Goal: Task Accomplishment & Management: Manage account settings

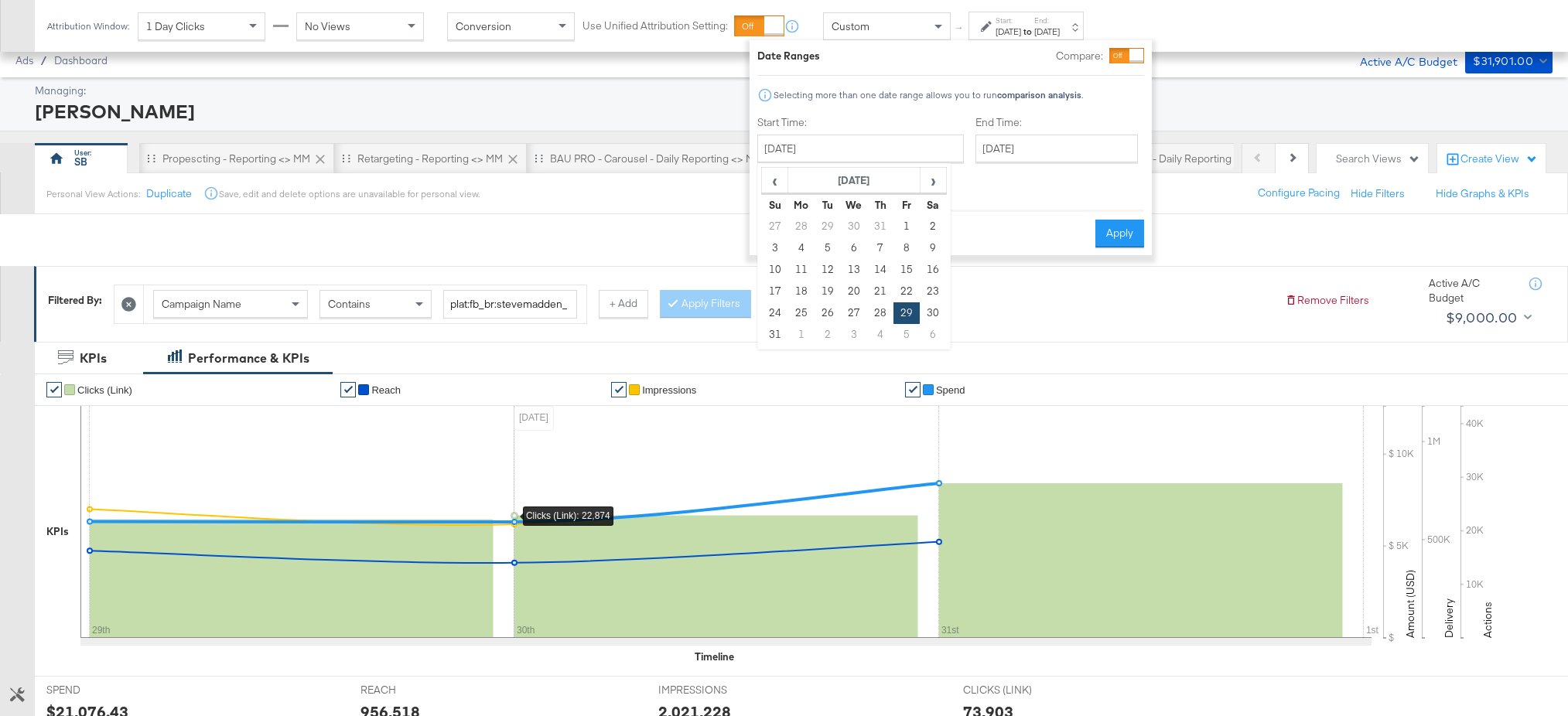
scroll to position [235, 0]
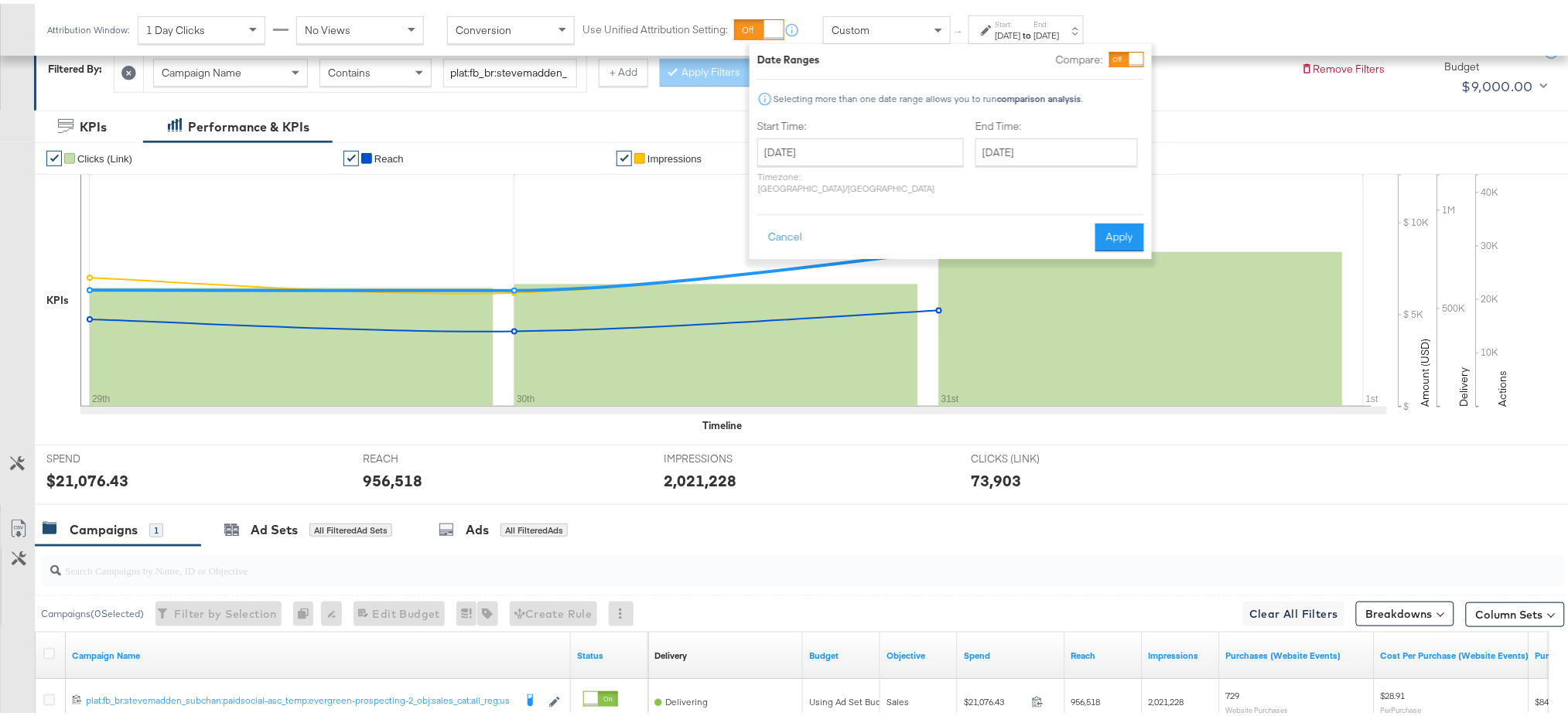
click at [558, 119] on div "KPIs Performance & KPIs" at bounding box center [792, 123] width 1584 height 32
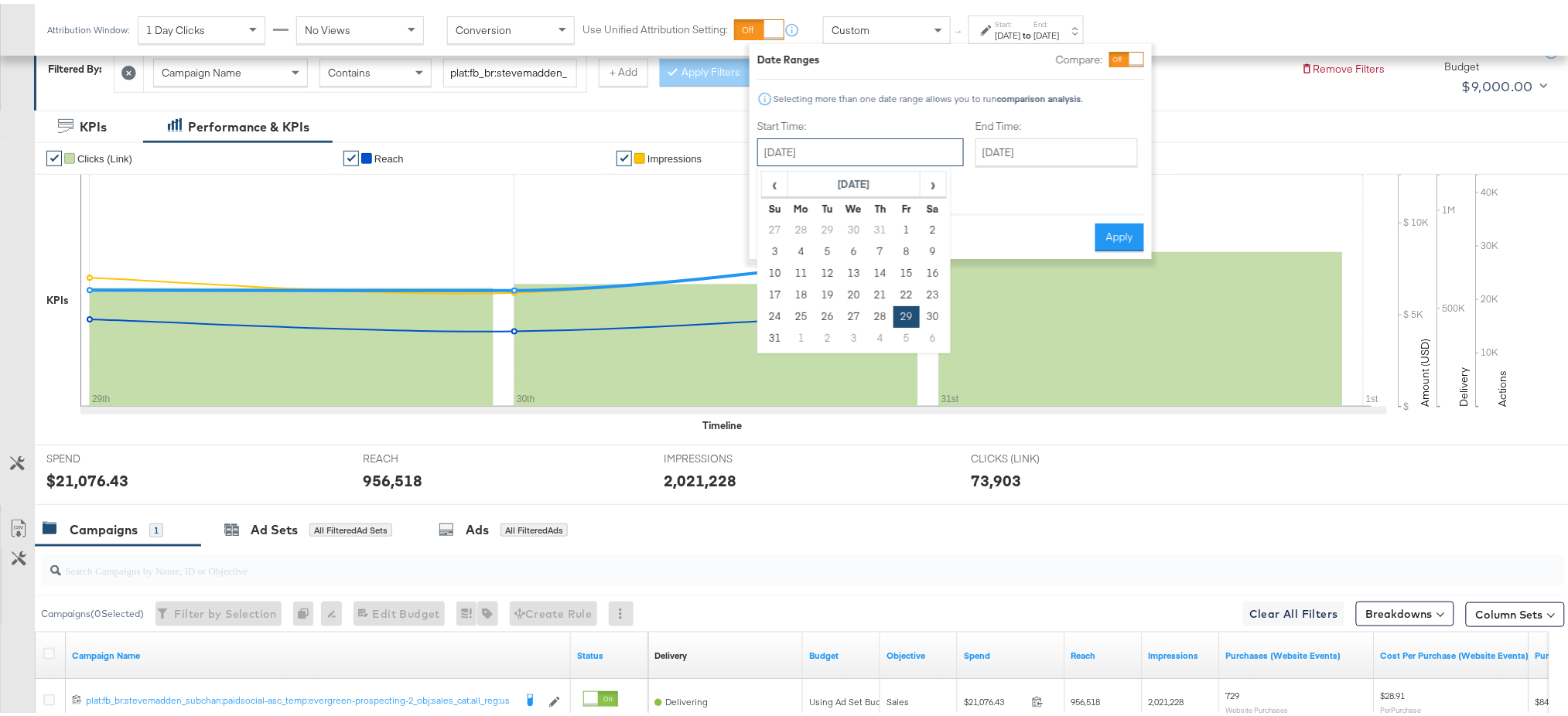
click at [812, 145] on input "August 29th 2025" at bounding box center [861, 148] width 207 height 28
click at [928, 191] on span "›" at bounding box center [934, 180] width 24 height 24
click at [879, 229] on td "4" at bounding box center [880, 226] width 26 height 22
type input "September 4th 2025"
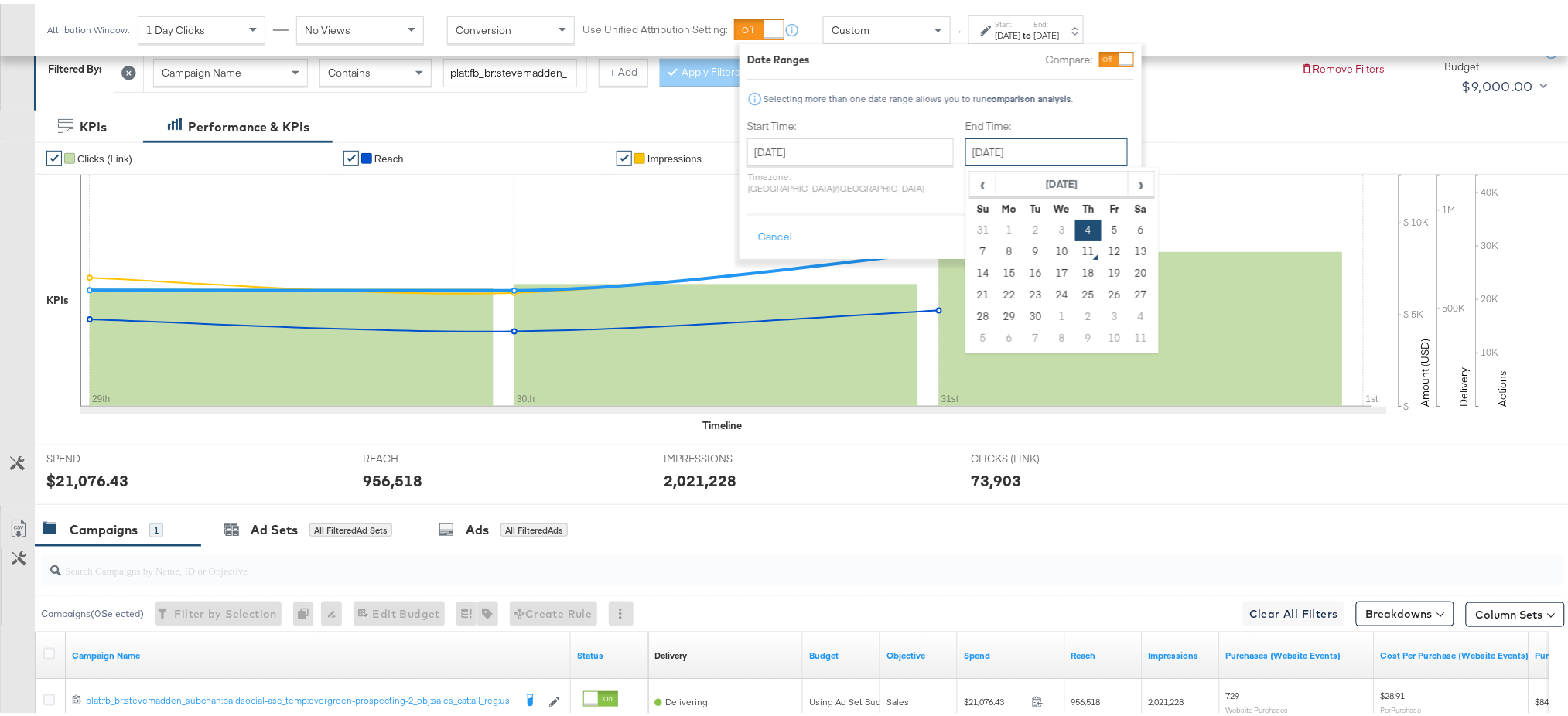
click at [992, 148] on input "September 4th 2025" at bounding box center [1046, 148] width 162 height 28
click at [1023, 249] on td "9" at bounding box center [1036, 248] width 26 height 22
type input "September 9th 2025"
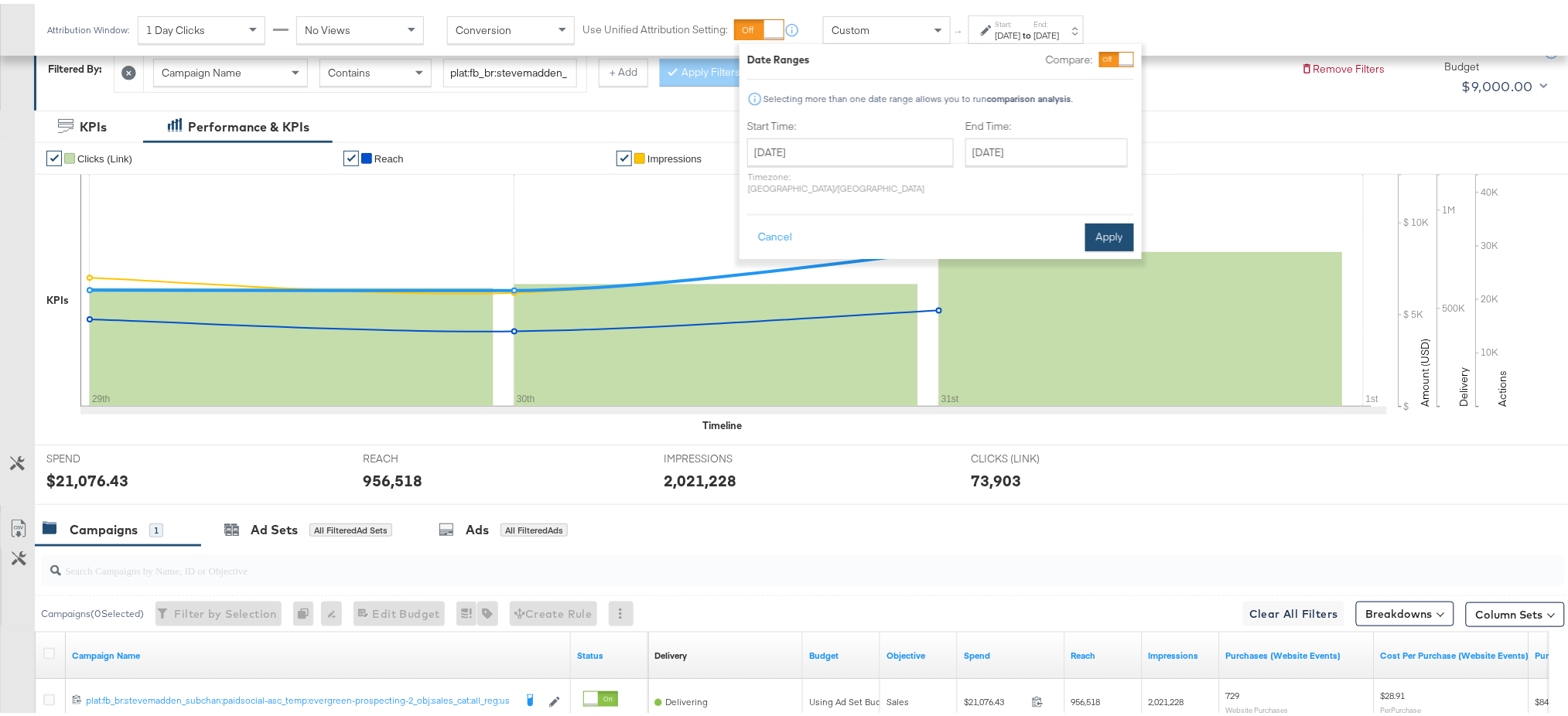
click at [1108, 228] on button "Apply" at bounding box center [1110, 234] width 49 height 28
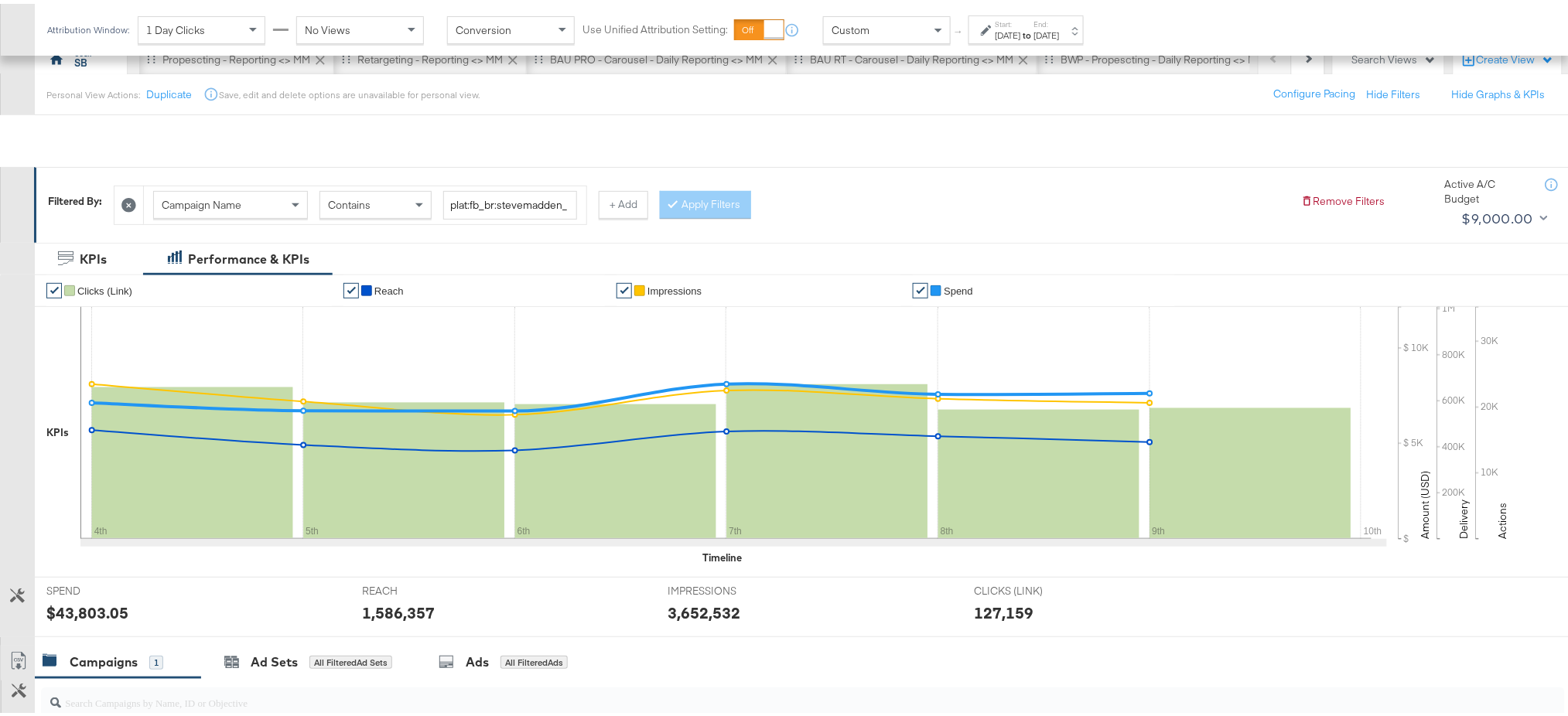
scroll to position [400, 0]
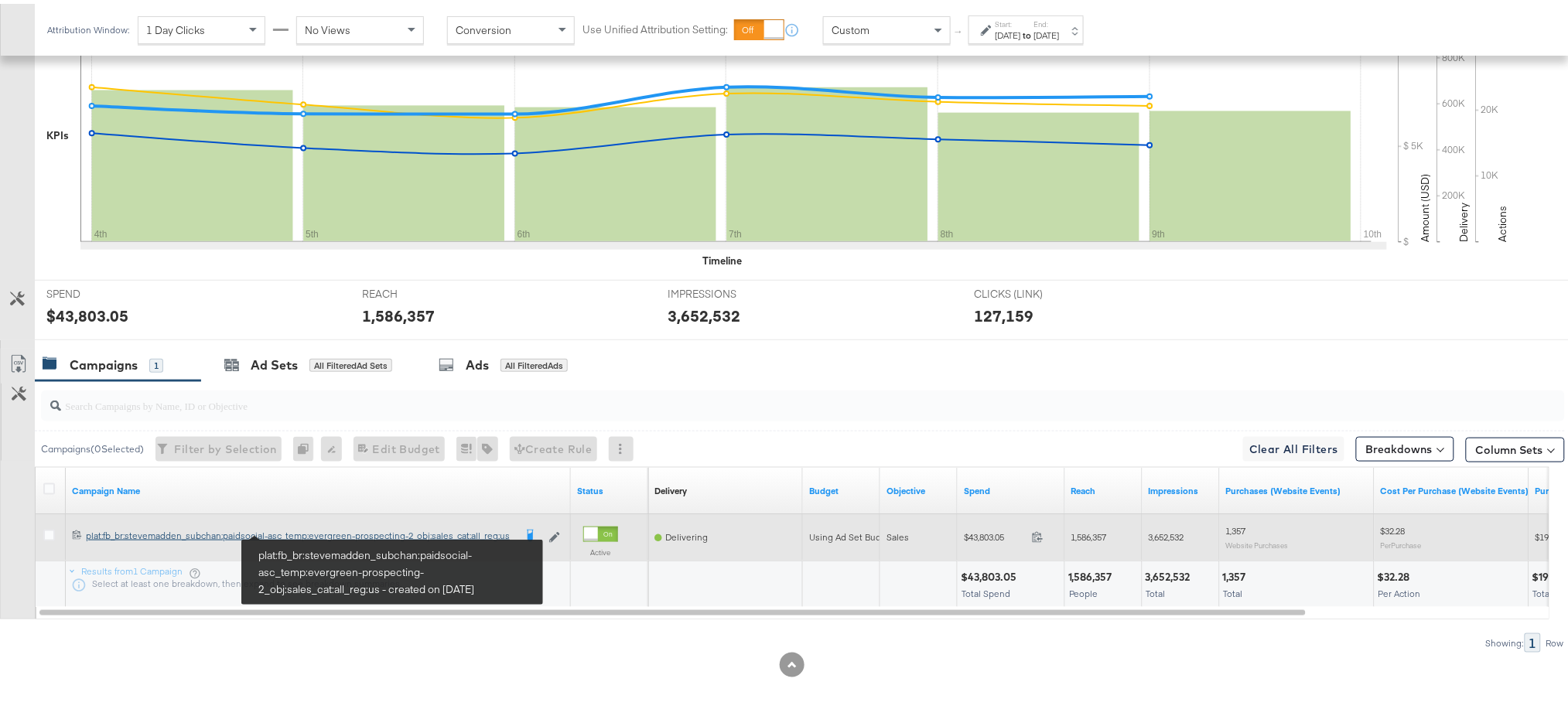
click at [234, 530] on div "plat:fb_br:stevemadden_subchan:paidsocial-asc_temp:evergreen-prospecting-2_obj:…" at bounding box center [299, 531] width 427 height 12
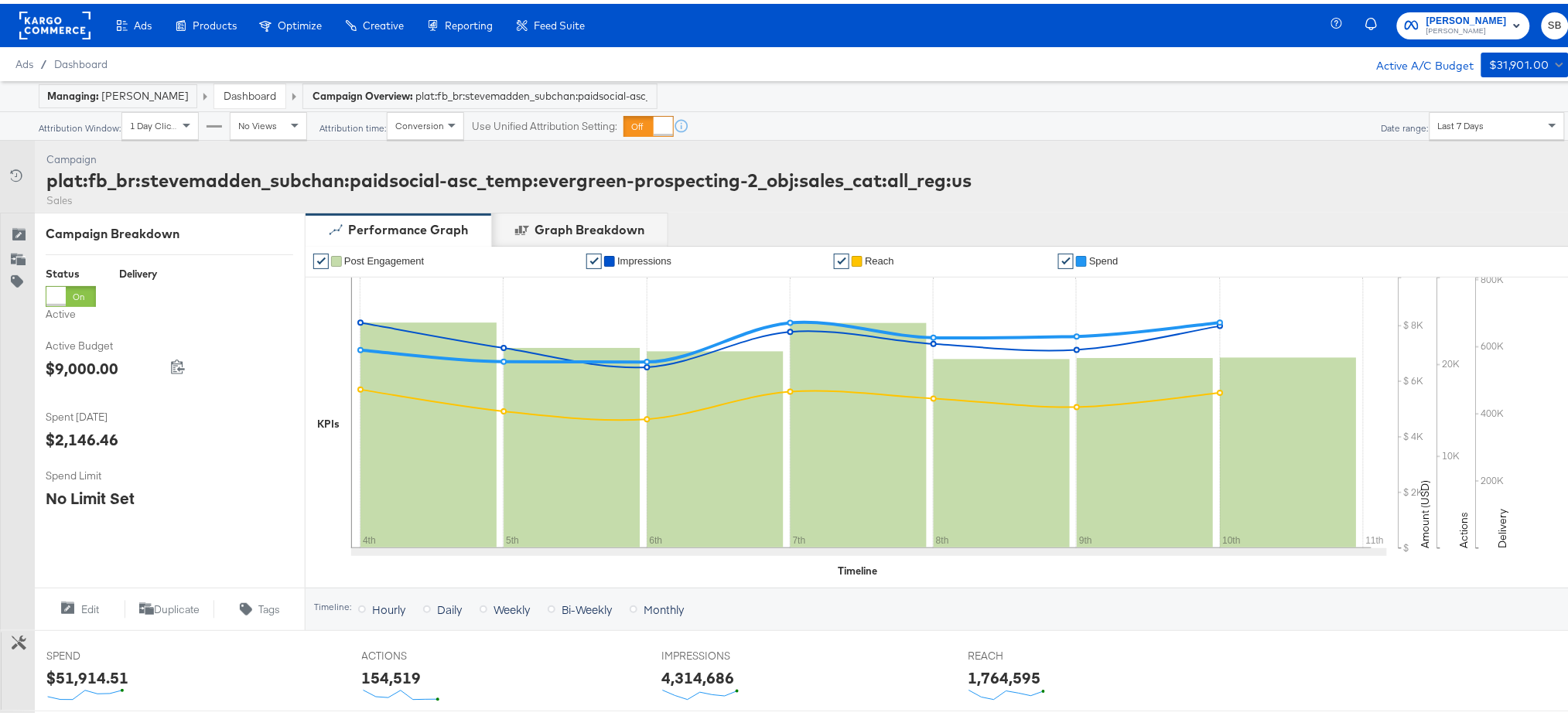
scroll to position [464, 0]
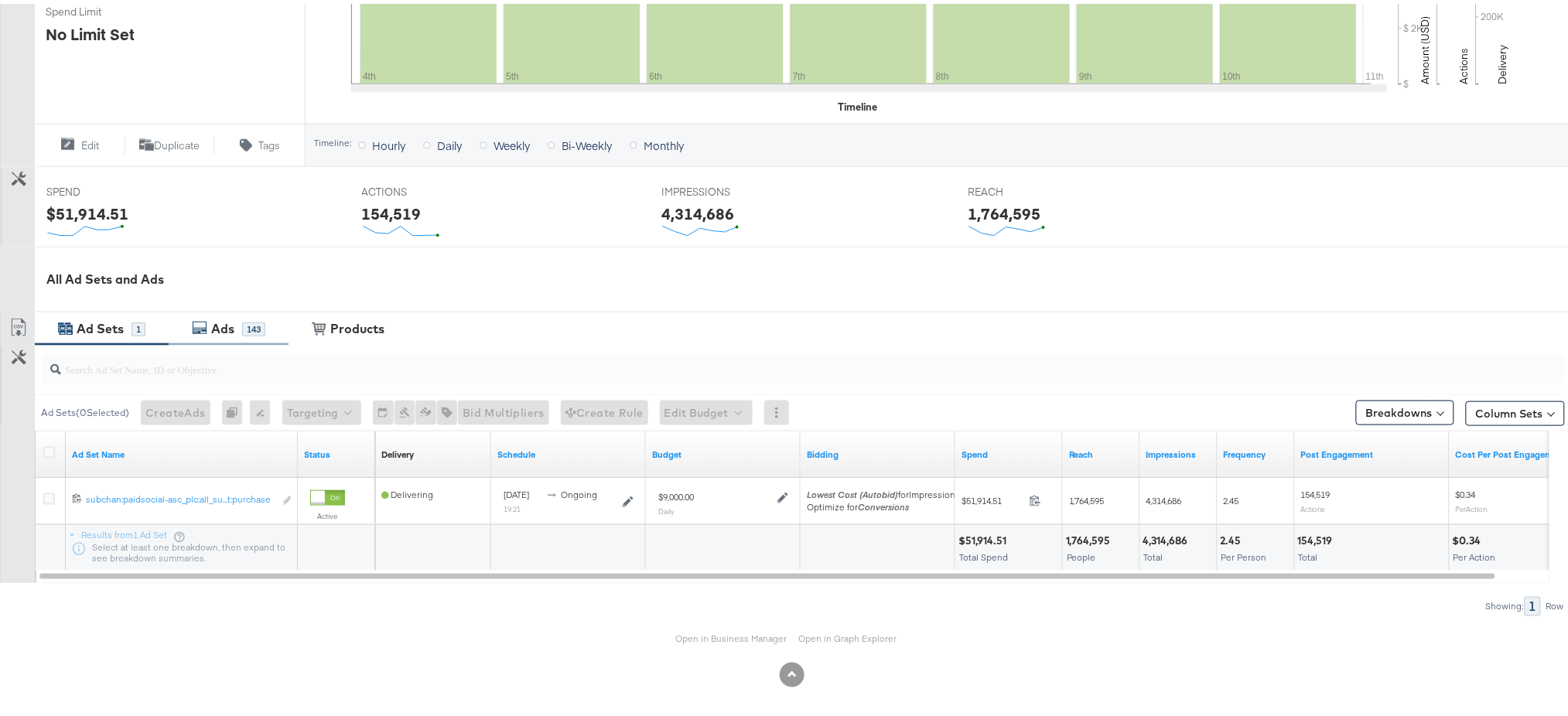
click at [217, 316] on div "Ads" at bounding box center [222, 325] width 24 height 18
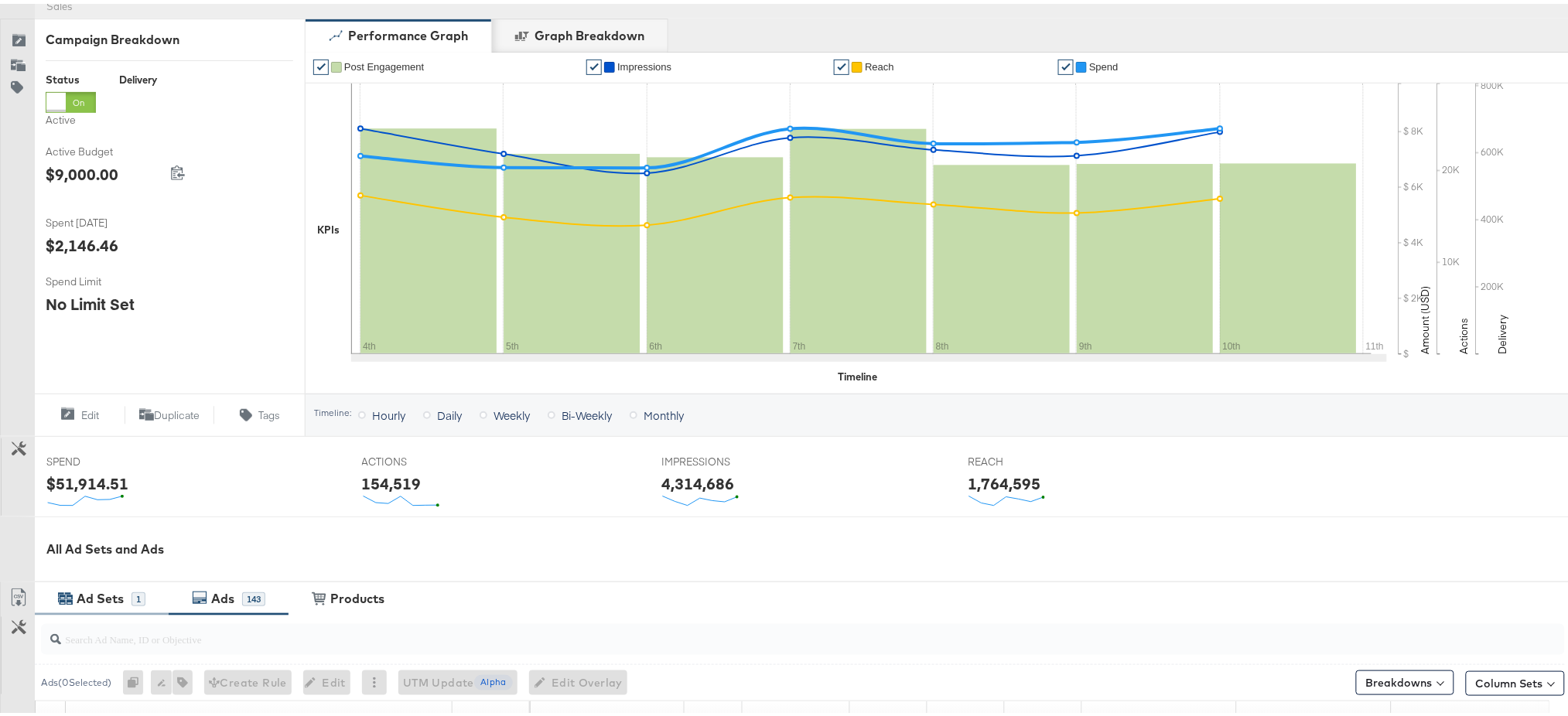
scroll to position [0, 0]
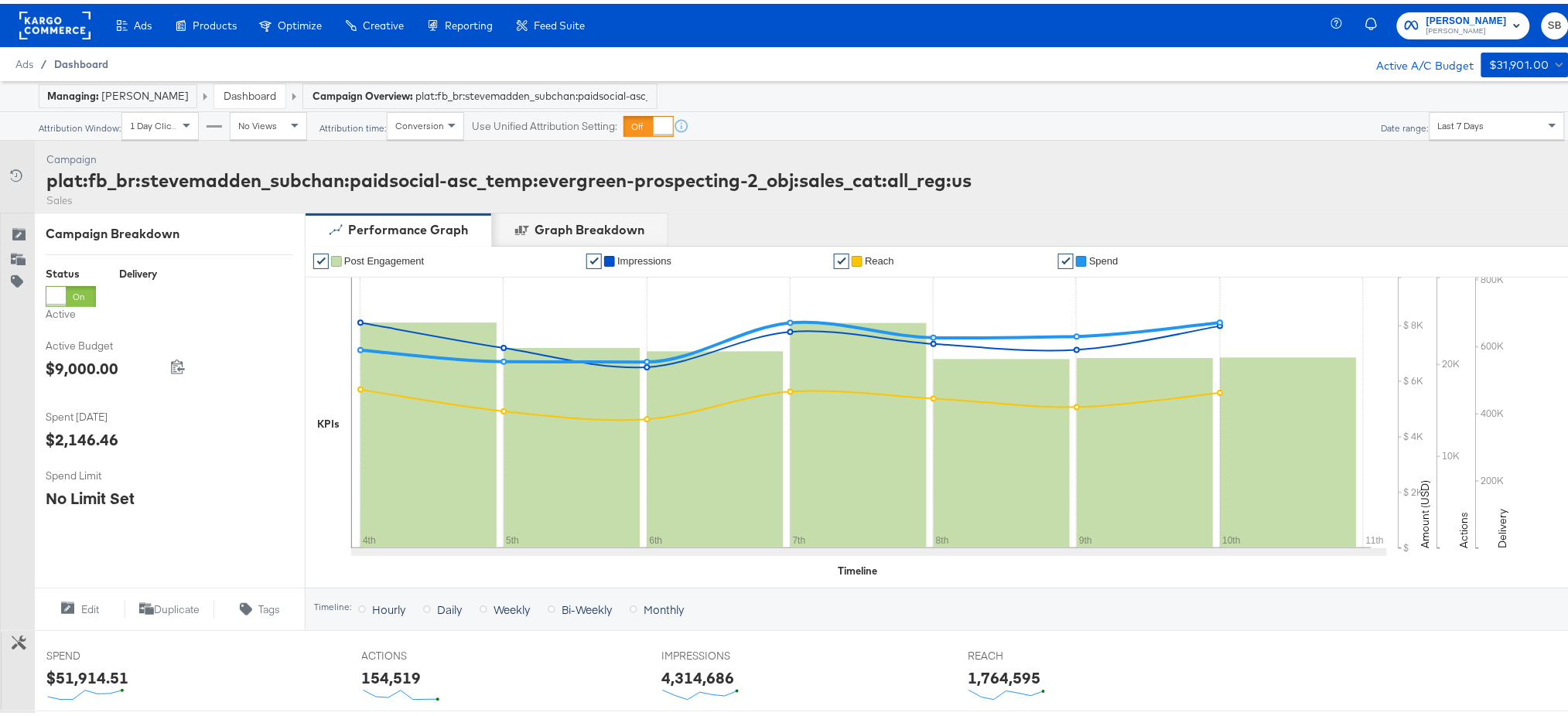
click at [72, 62] on span "Dashboard" at bounding box center [81, 60] width 54 height 12
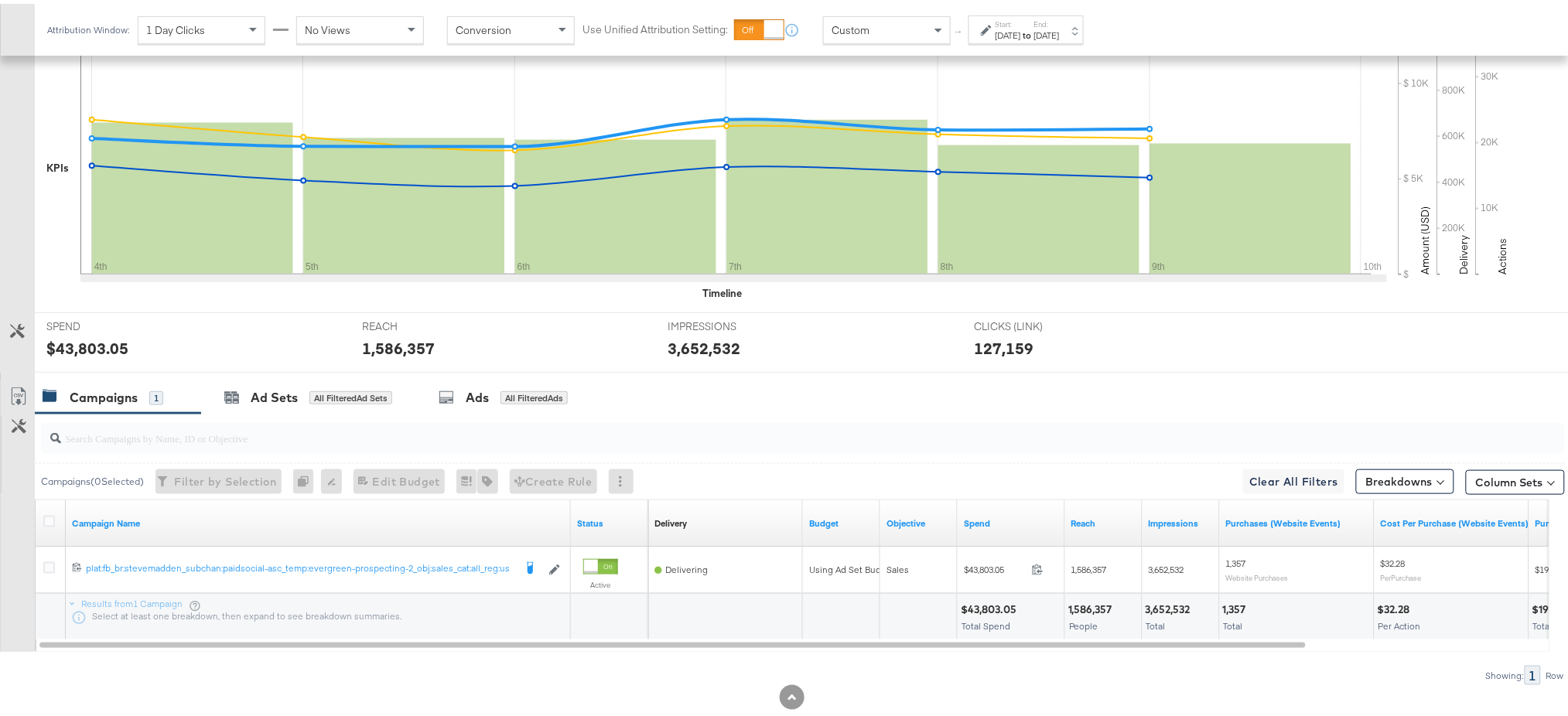
scroll to position [386, 0]
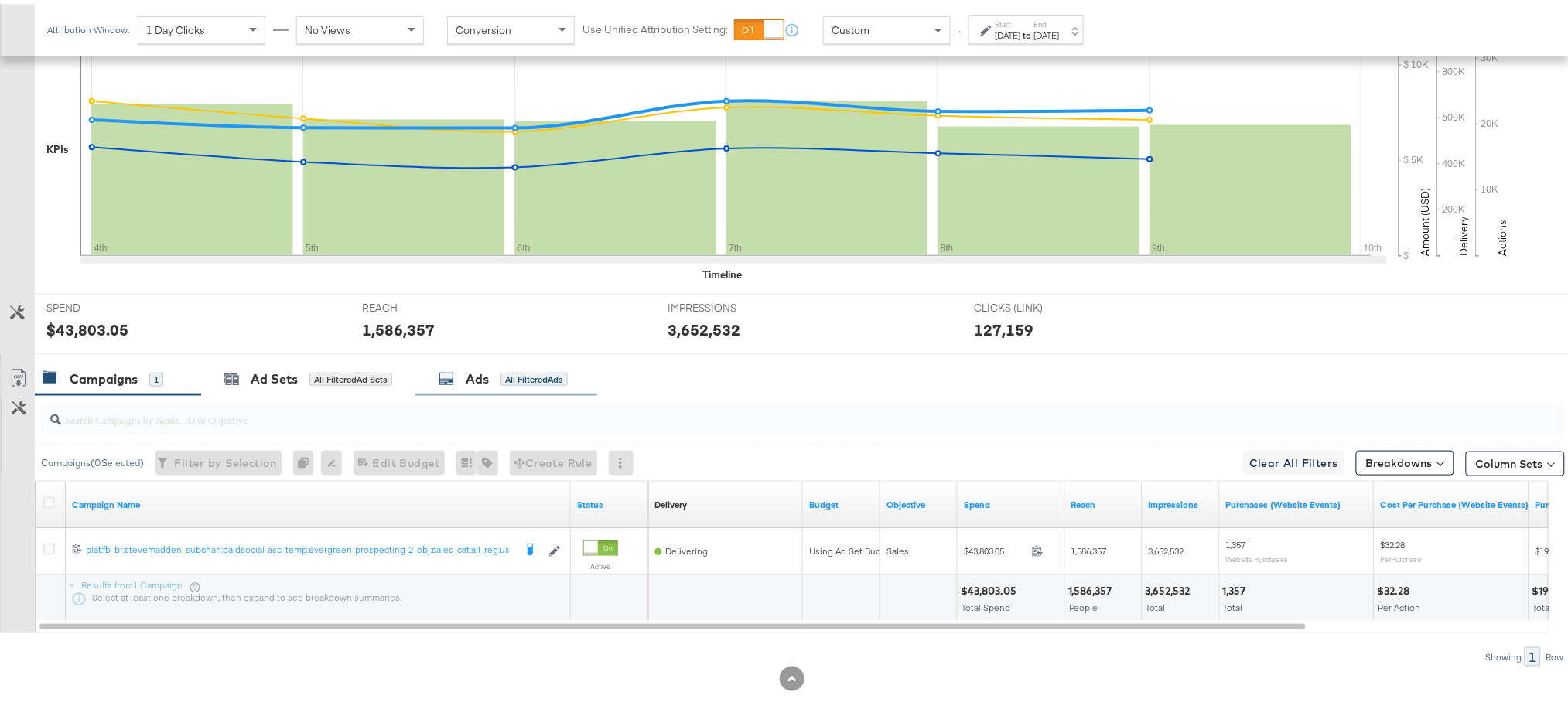
click at [479, 367] on div "Ads" at bounding box center [477, 375] width 24 height 18
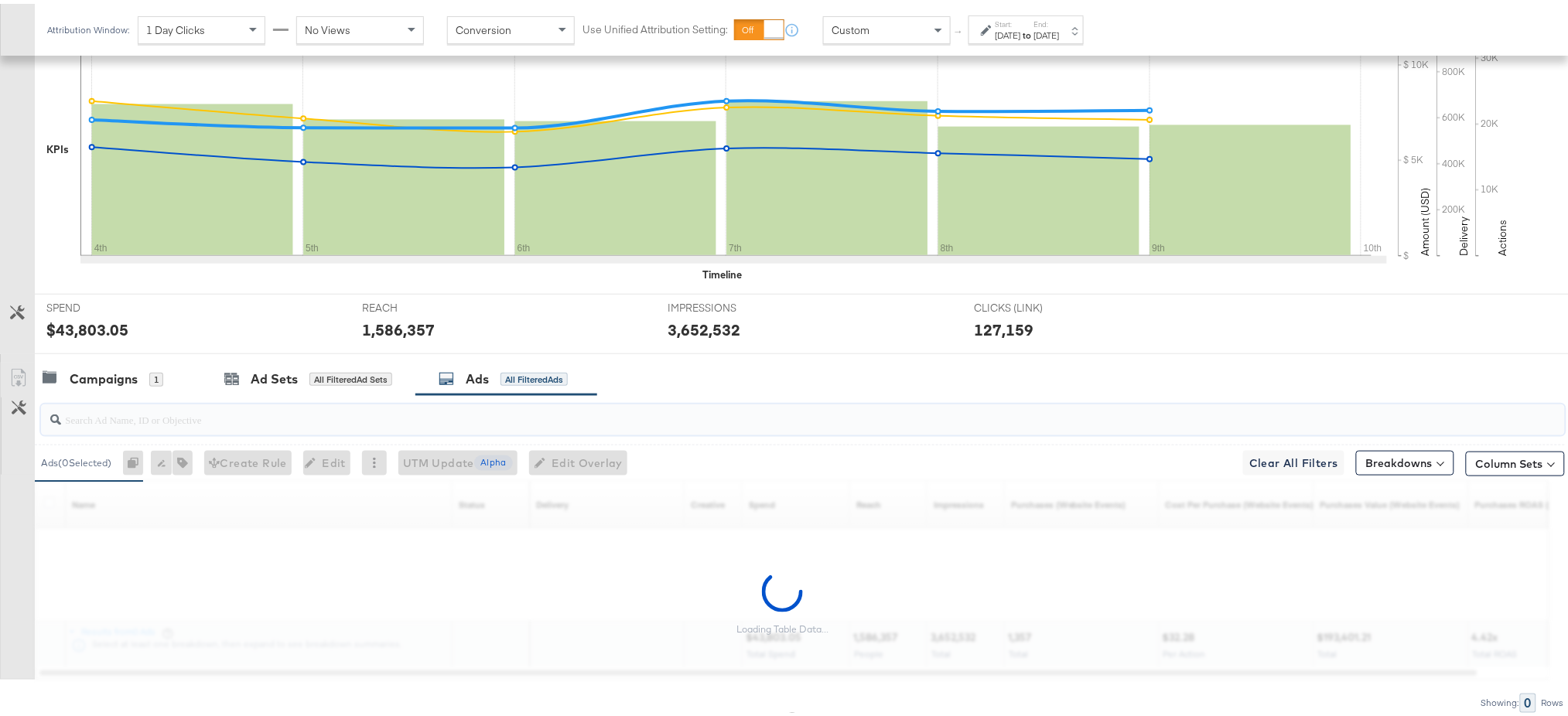
click at [161, 419] on input "search" at bounding box center [742, 409] width 1363 height 30
paste input "cta:shopnow_prodft:starrating_copy:meetthestars-feb19-KARGO-multiimage_lp:plp_a…"
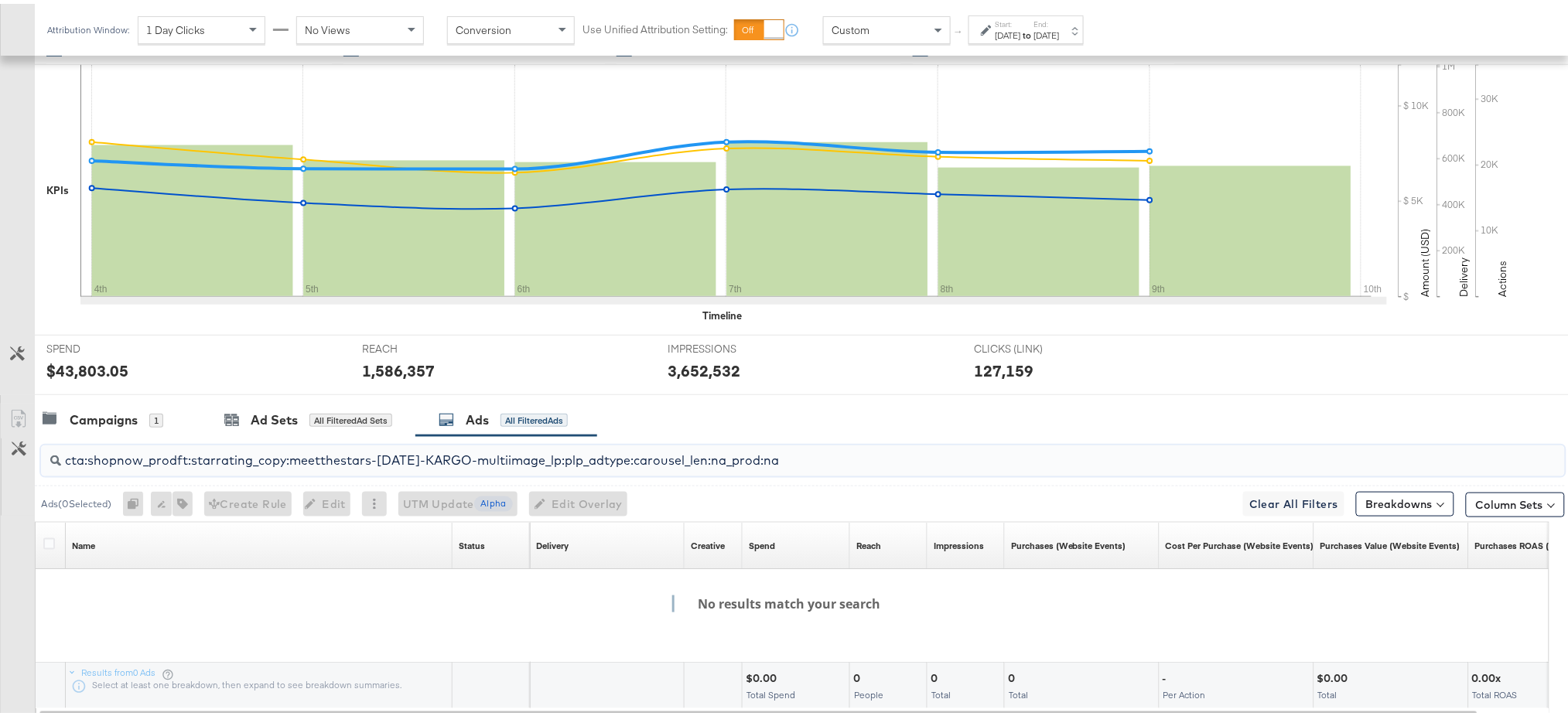
scroll to position [344, 0]
drag, startPoint x: 256, startPoint y: 459, endPoint x: 785, endPoint y: 436, distance: 529.5
click at [785, 436] on input "cta:shopnow_prodft:starrating_copy:meetthestars-feb19-KARGO-multiimage_lp:plp_a…" at bounding box center [742, 451] width 1363 height 30
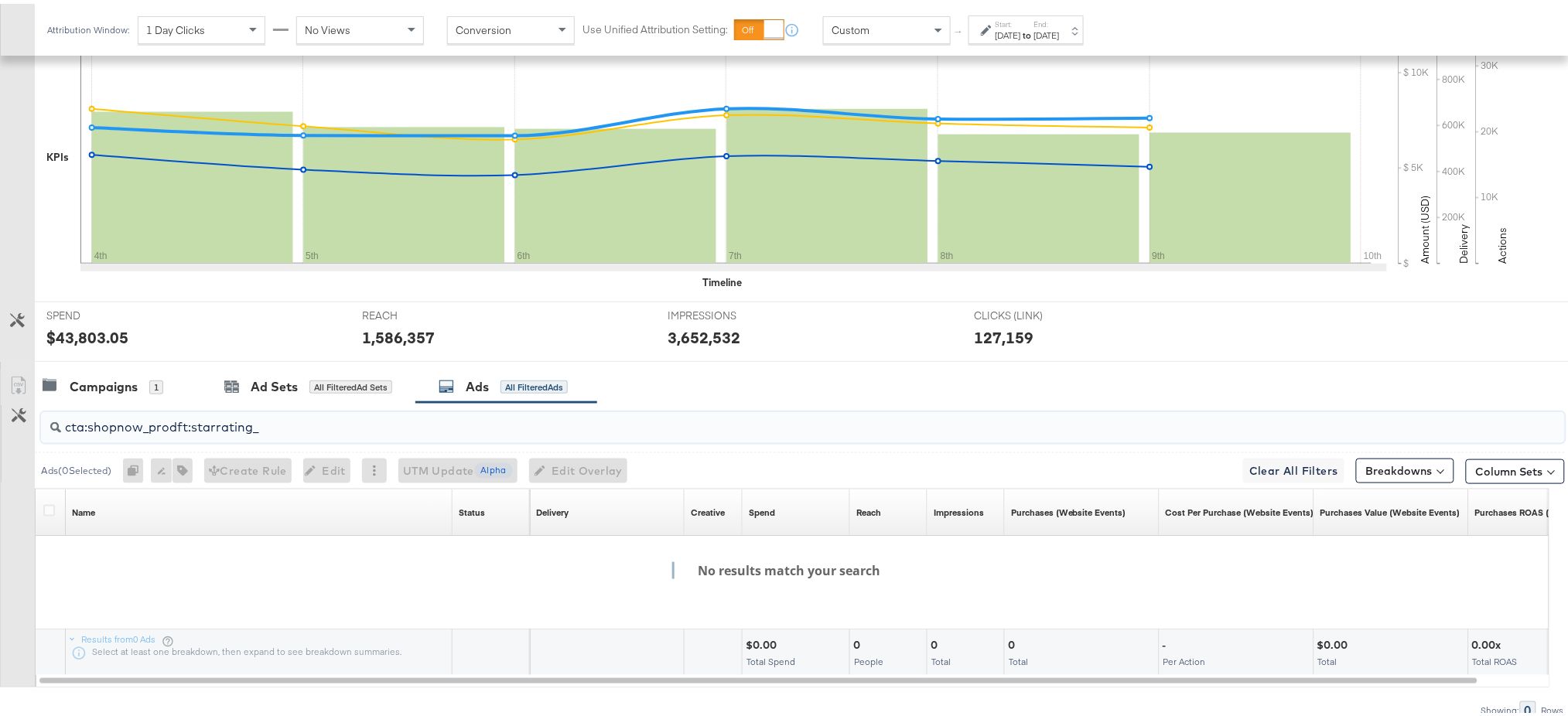
scroll to position [381, 0]
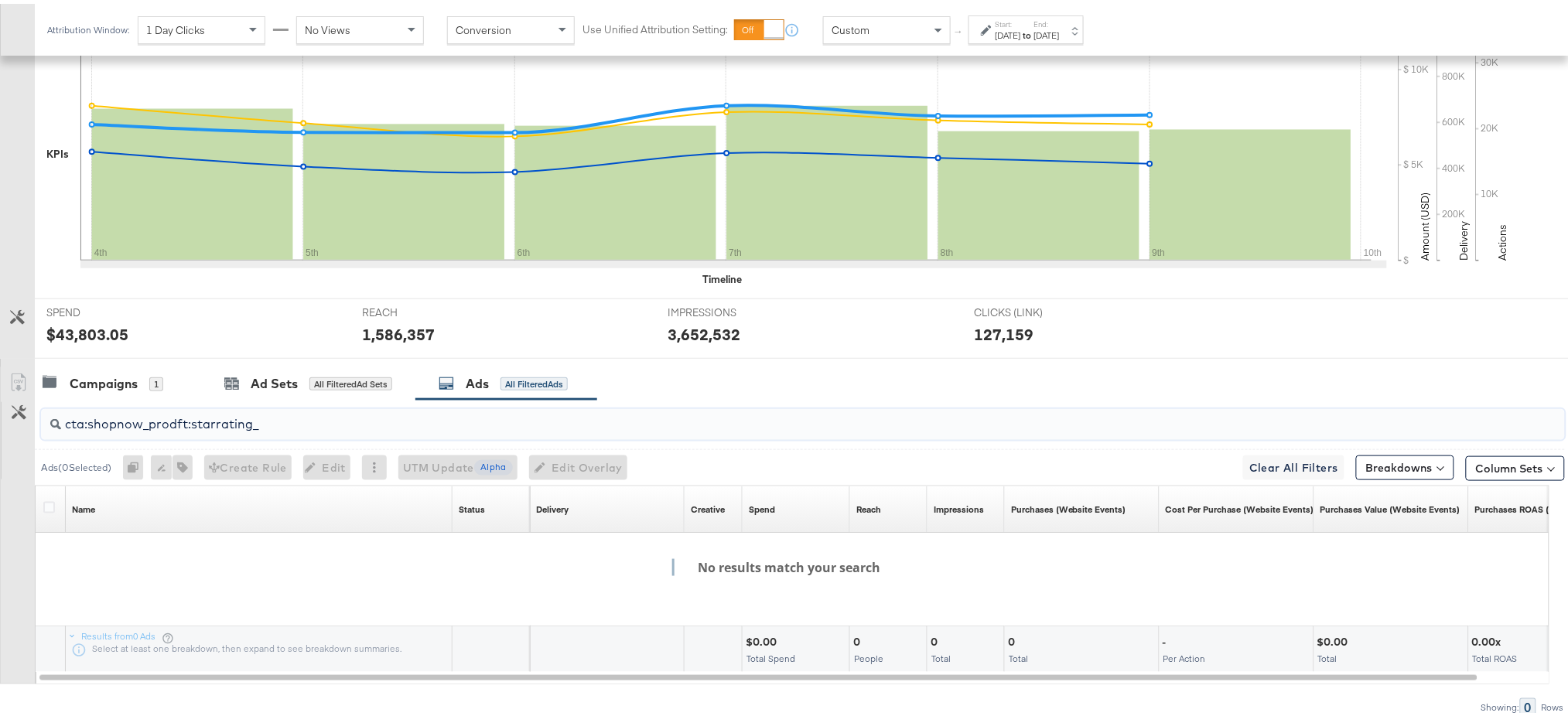
type input "cta:shopnow_prodft:starrating_copy:meetthestars-feb19-KARGO-multiimage_lp:plp_a…"
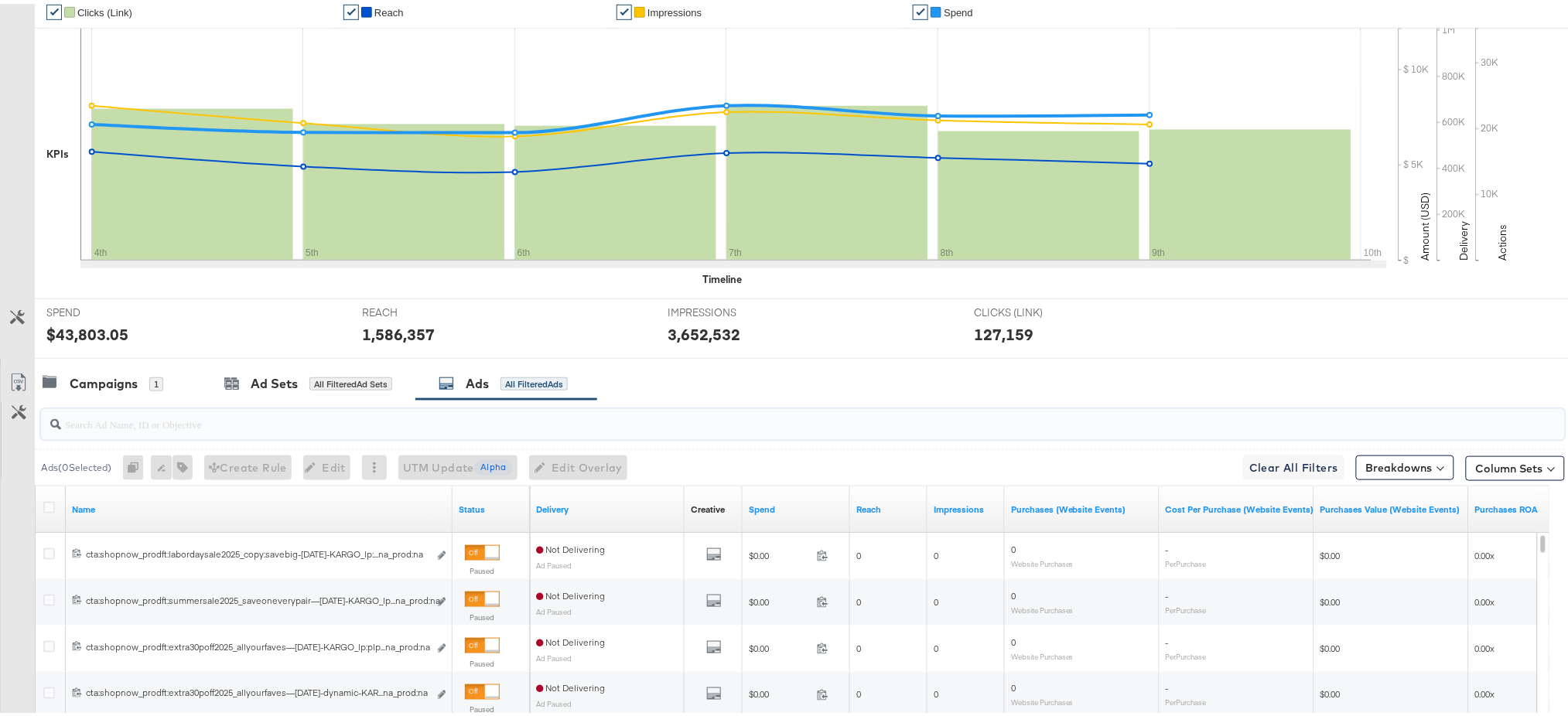
scroll to position [0, 0]
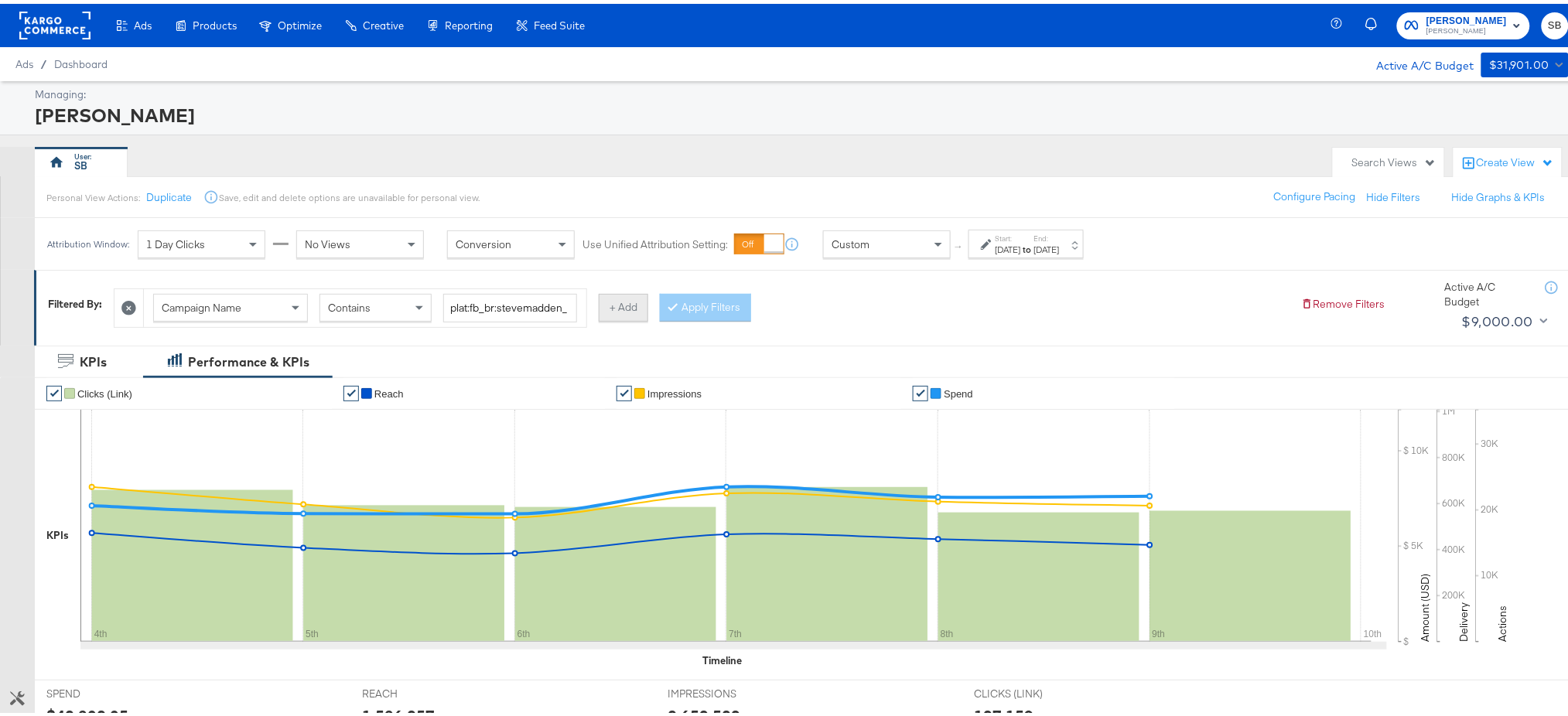
click at [631, 306] on button "+ Add" at bounding box center [623, 304] width 49 height 28
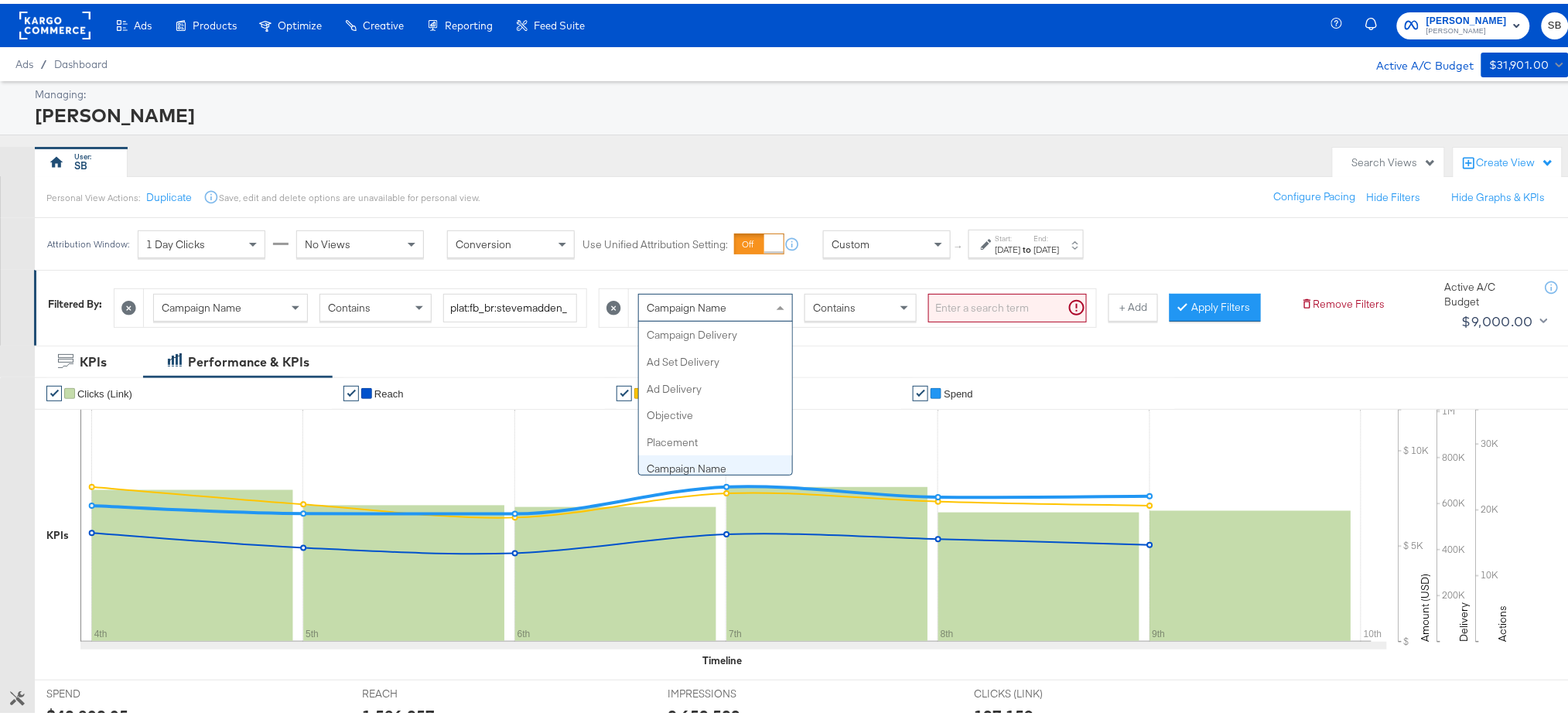
scroll to position [133, 0]
click at [752, 301] on div "Campaign Name" at bounding box center [715, 304] width 153 height 26
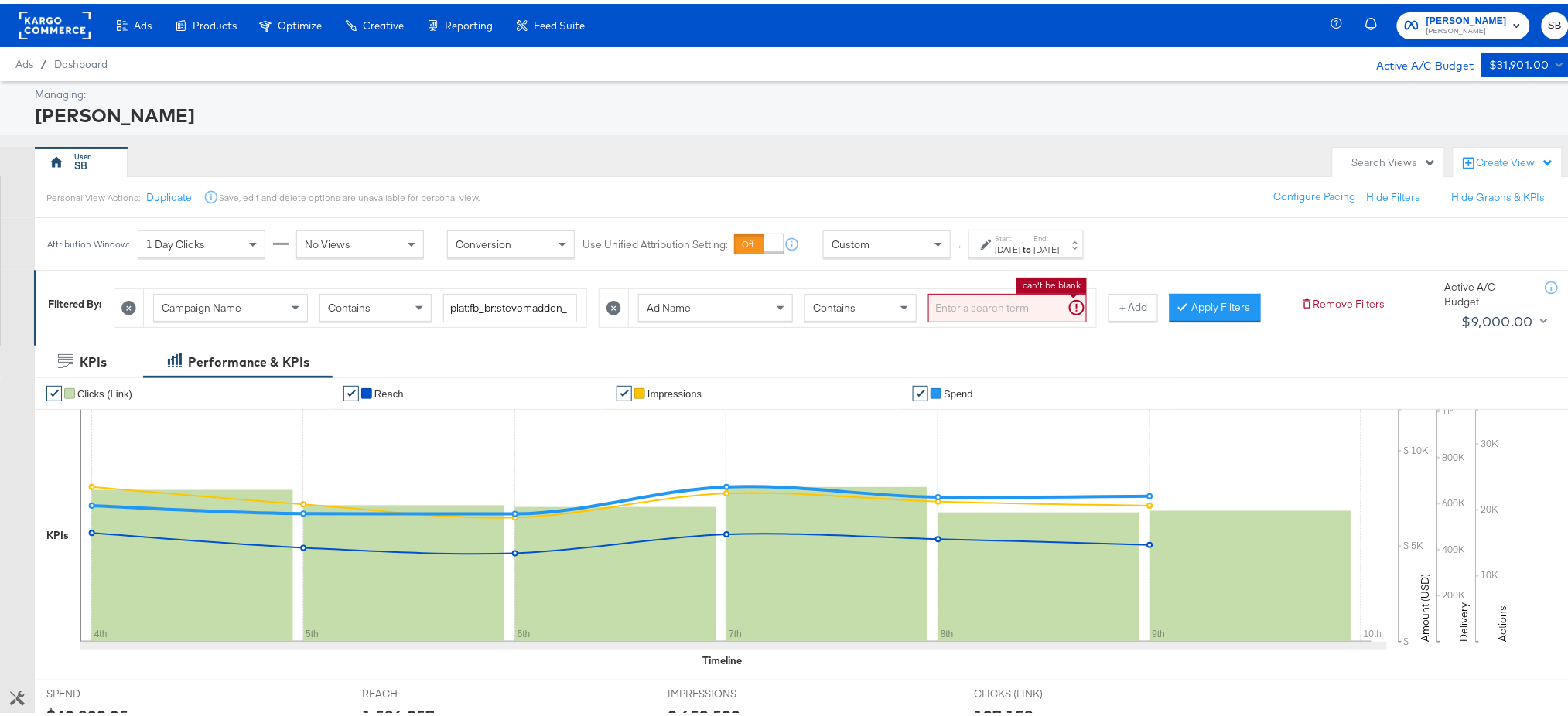
click at [943, 309] on input "search" at bounding box center [1007, 304] width 159 height 28
paste input "cta:shopnow_prodft:starrating_copy:meetthestars-feb19-KARGO-multiimage_lp:plp_a…"
type input "cta:shopnow_prodft:starrating_copy:meetthestars-feb19-KARGO-multiimage_lp:plp_a…"
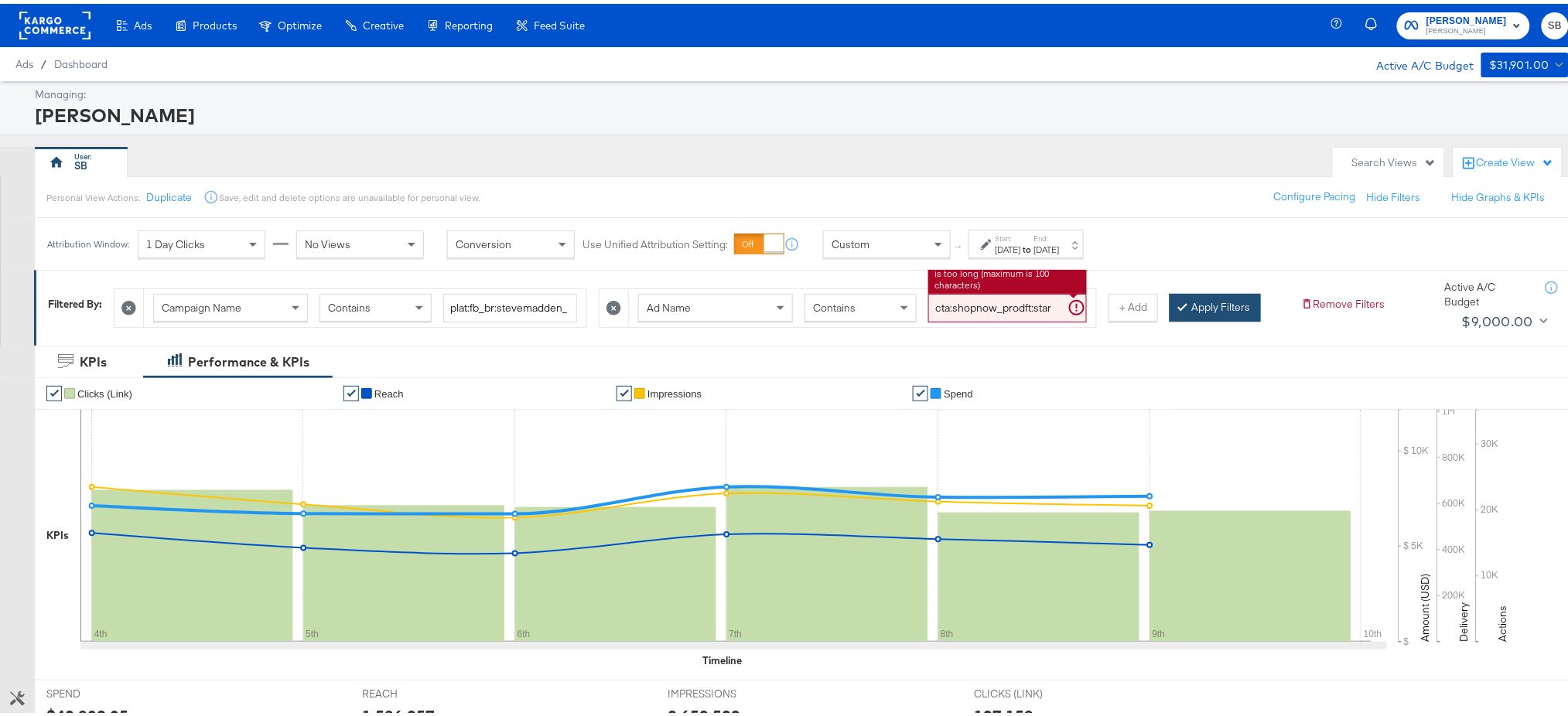
click at [1208, 300] on button "Apply Filters" at bounding box center [1215, 304] width 92 height 28
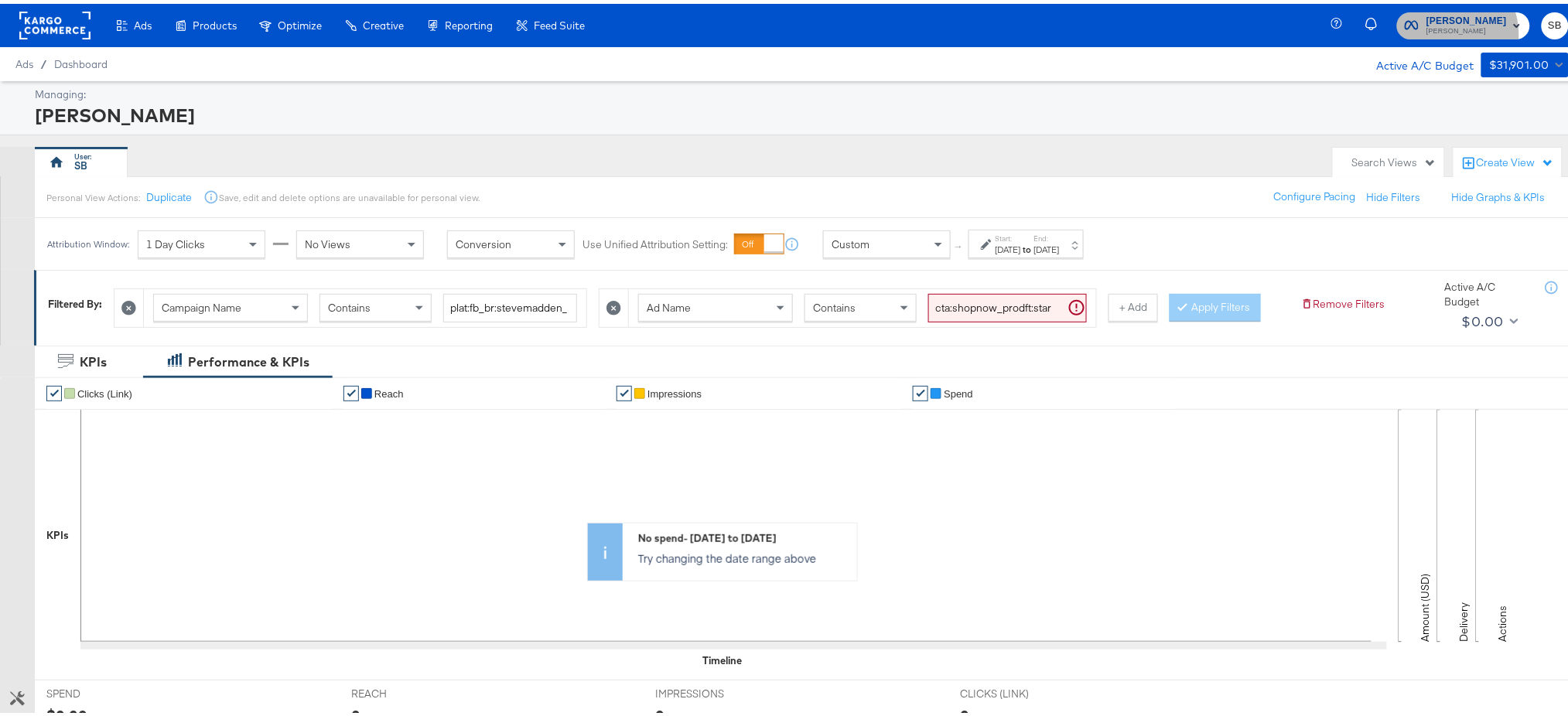
click at [1442, 31] on span "Steve Madden" at bounding box center [1467, 28] width 80 height 12
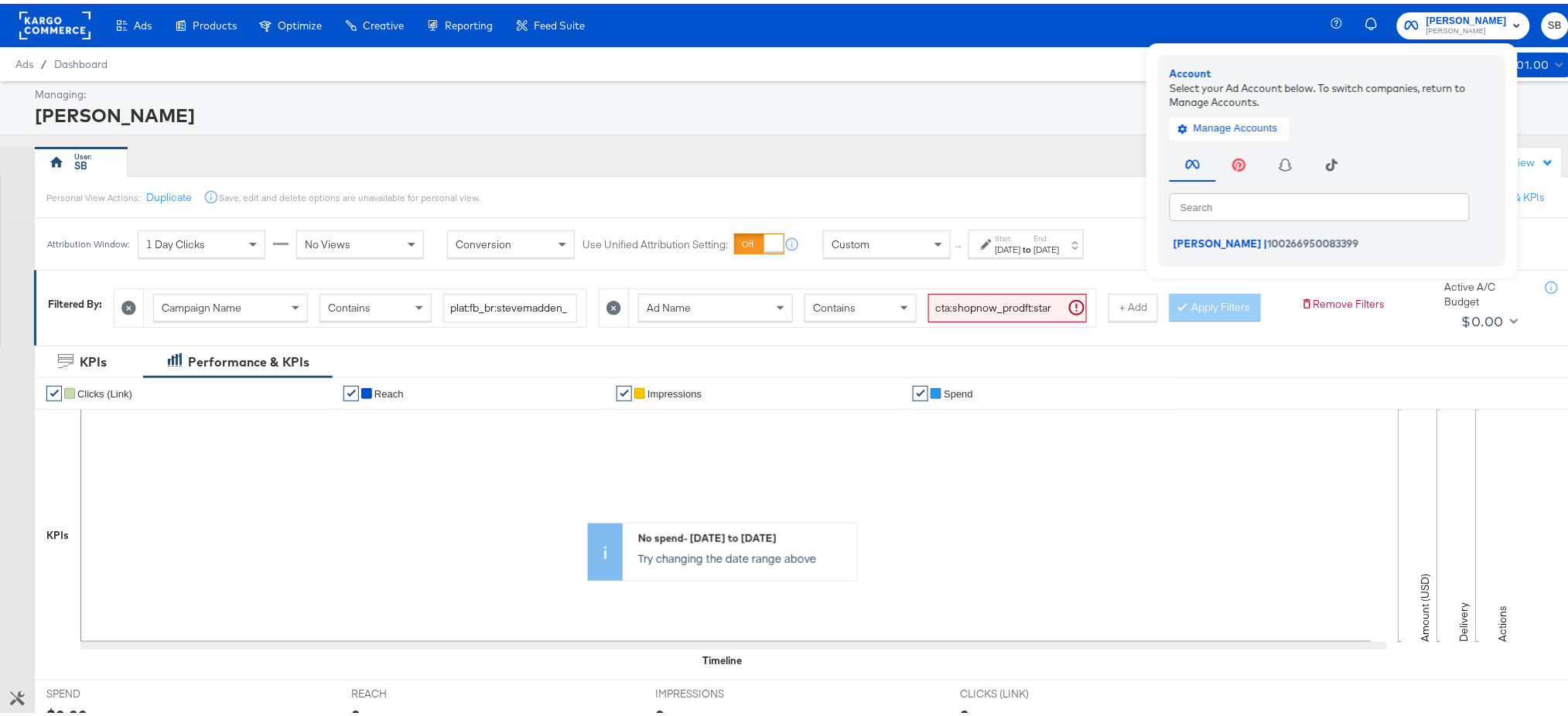
click at [42, 25] on rect at bounding box center [55, 22] width 71 height 28
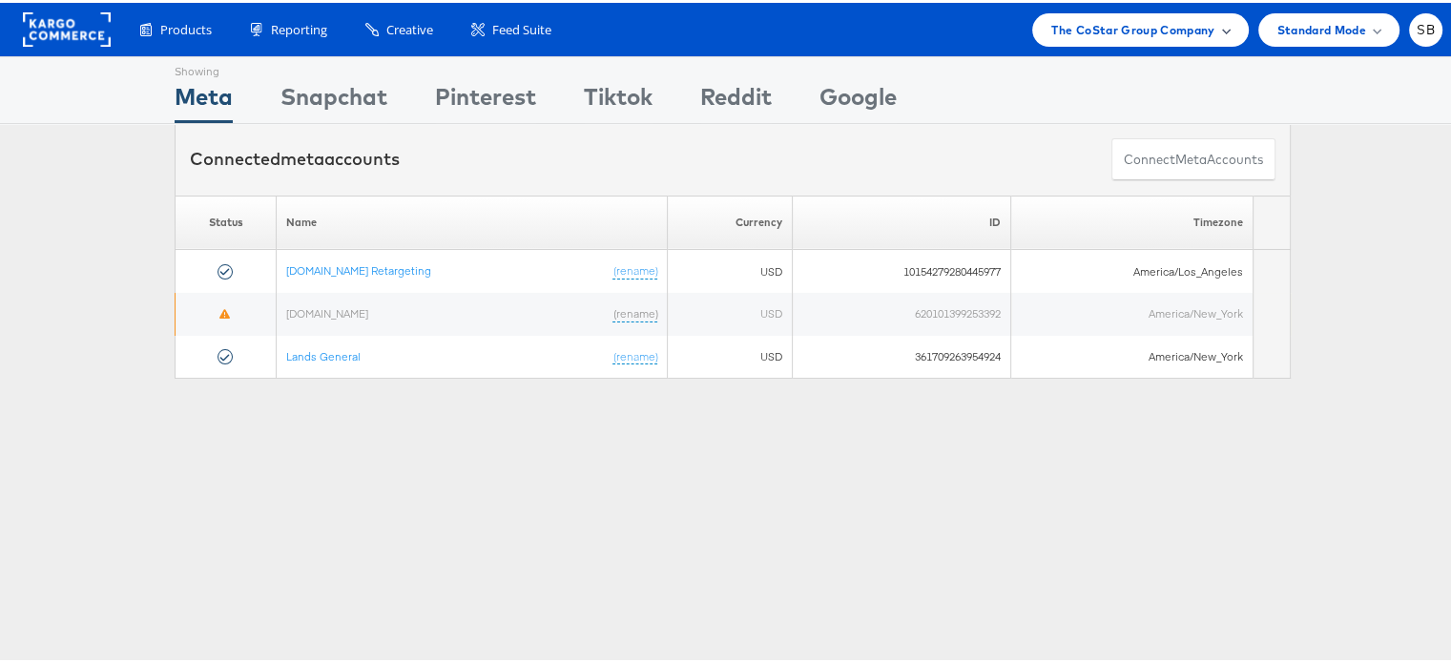
click at [1071, 31] on span "The CoStar Group Company" at bounding box center [1132, 27] width 163 height 20
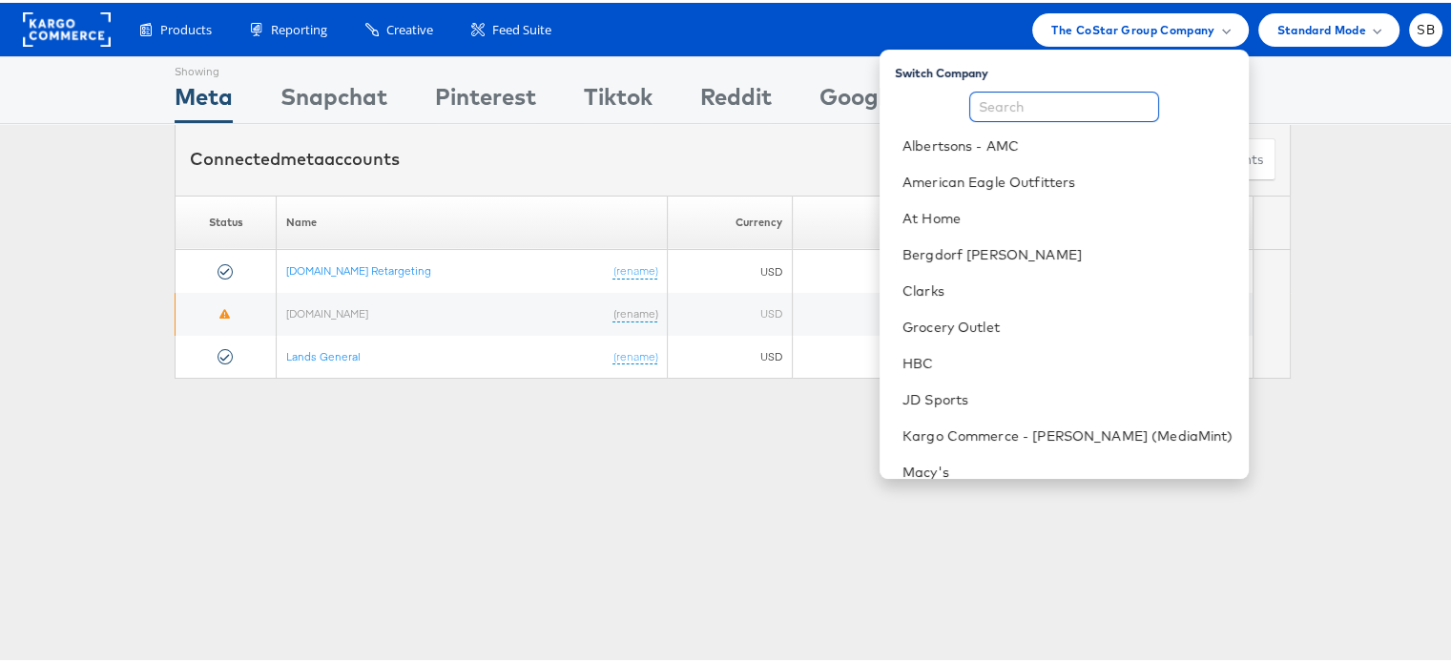
click at [1007, 102] on input "text" at bounding box center [1064, 104] width 190 height 31
click at [992, 327] on link "Grocery Outlet" at bounding box center [1067, 324] width 331 height 19
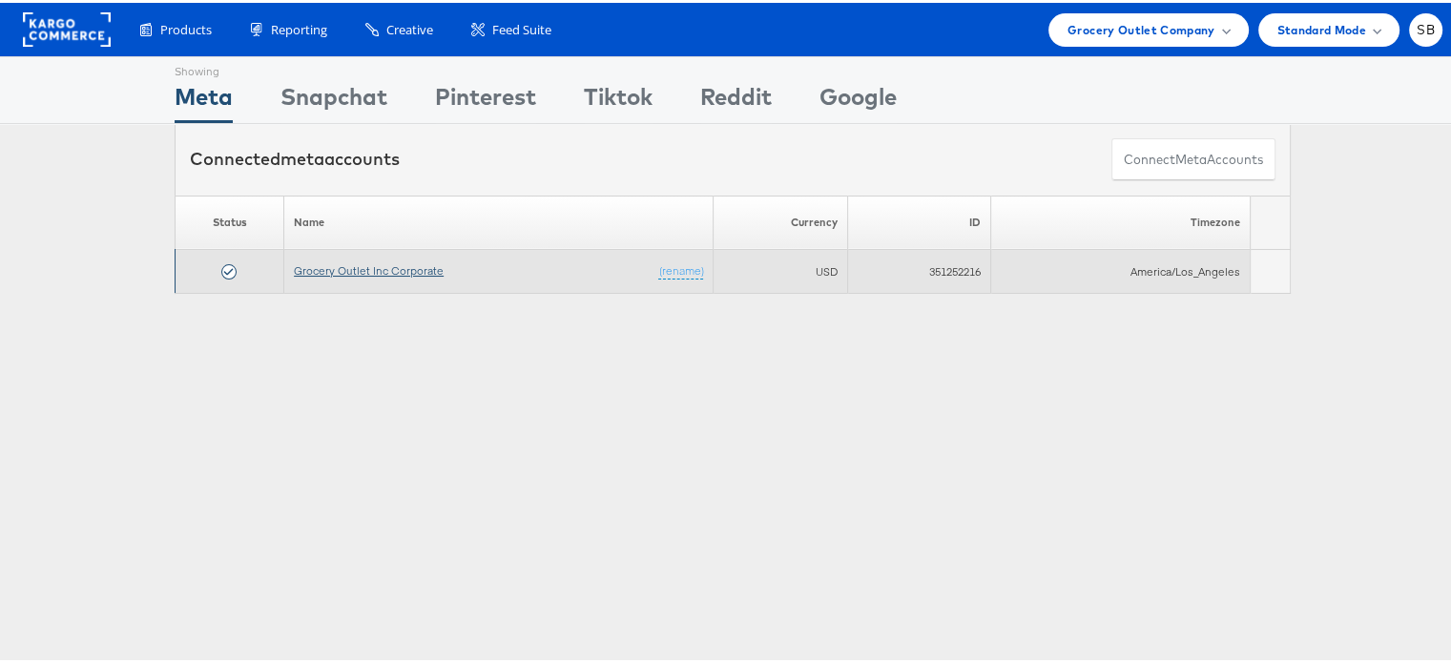
click at [365, 261] on link "Grocery Outlet Inc Corporate" at bounding box center [369, 267] width 150 height 14
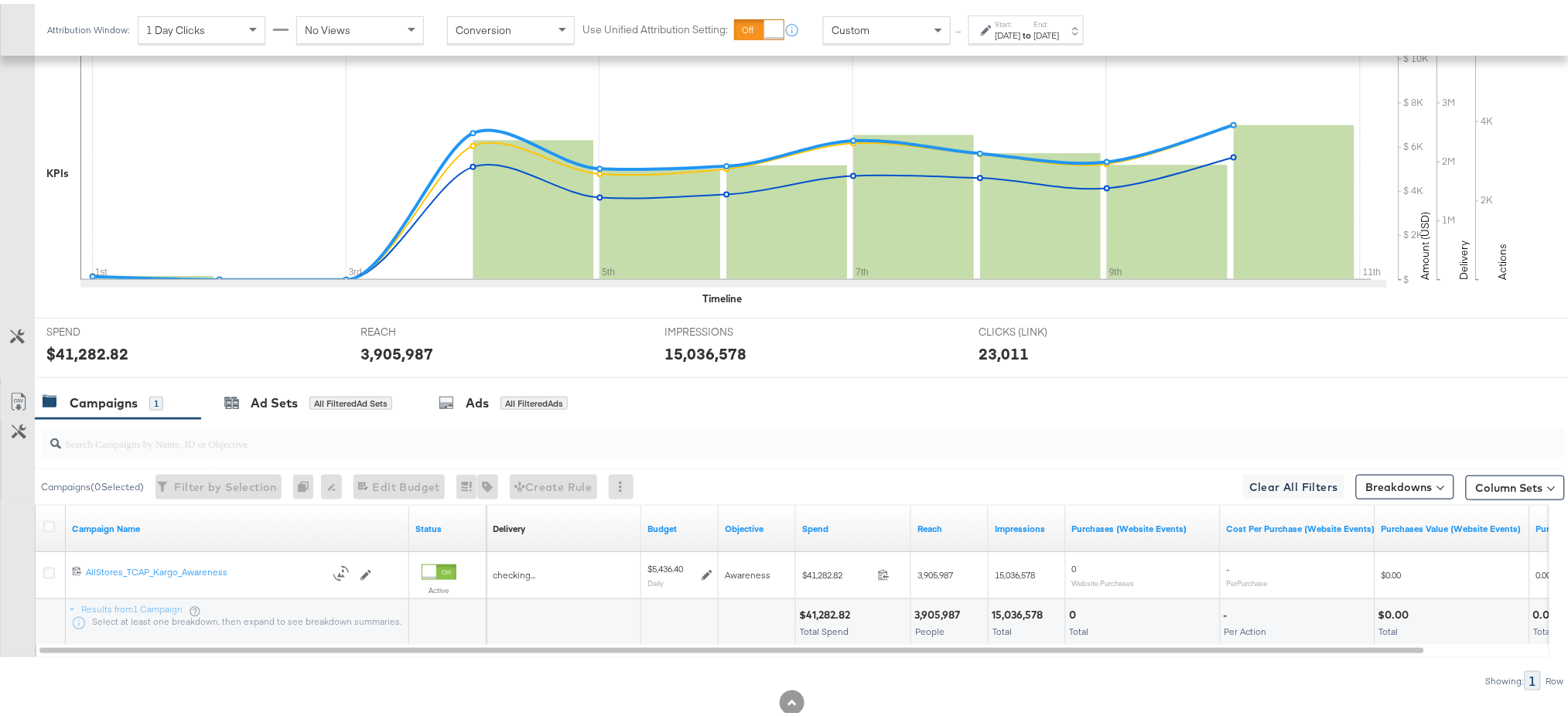
scroll to position [400, 0]
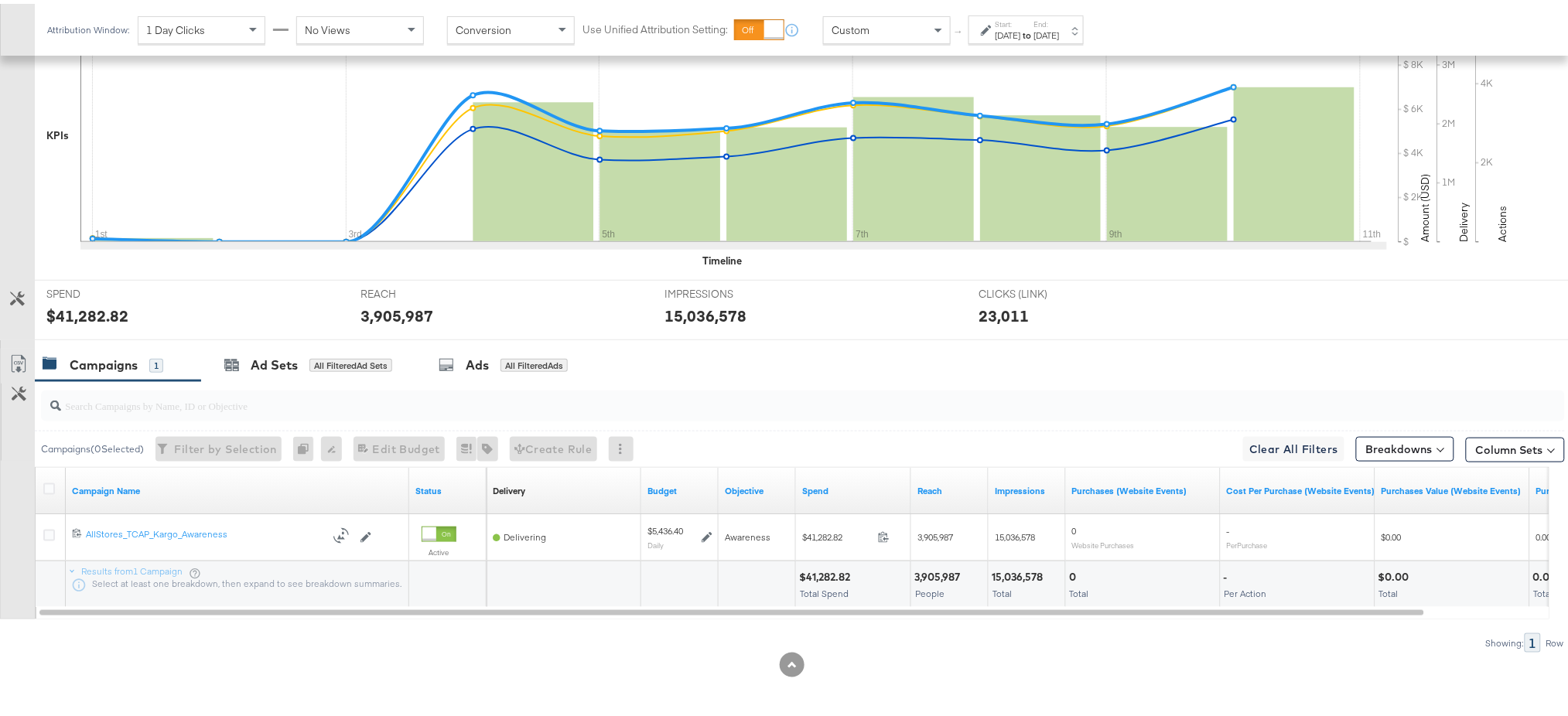
drag, startPoint x: 499, startPoint y: 611, endPoint x: 403, endPoint y: 664, distance: 109.7
click at [403, 664] on div at bounding box center [792, 661] width 1584 height 25
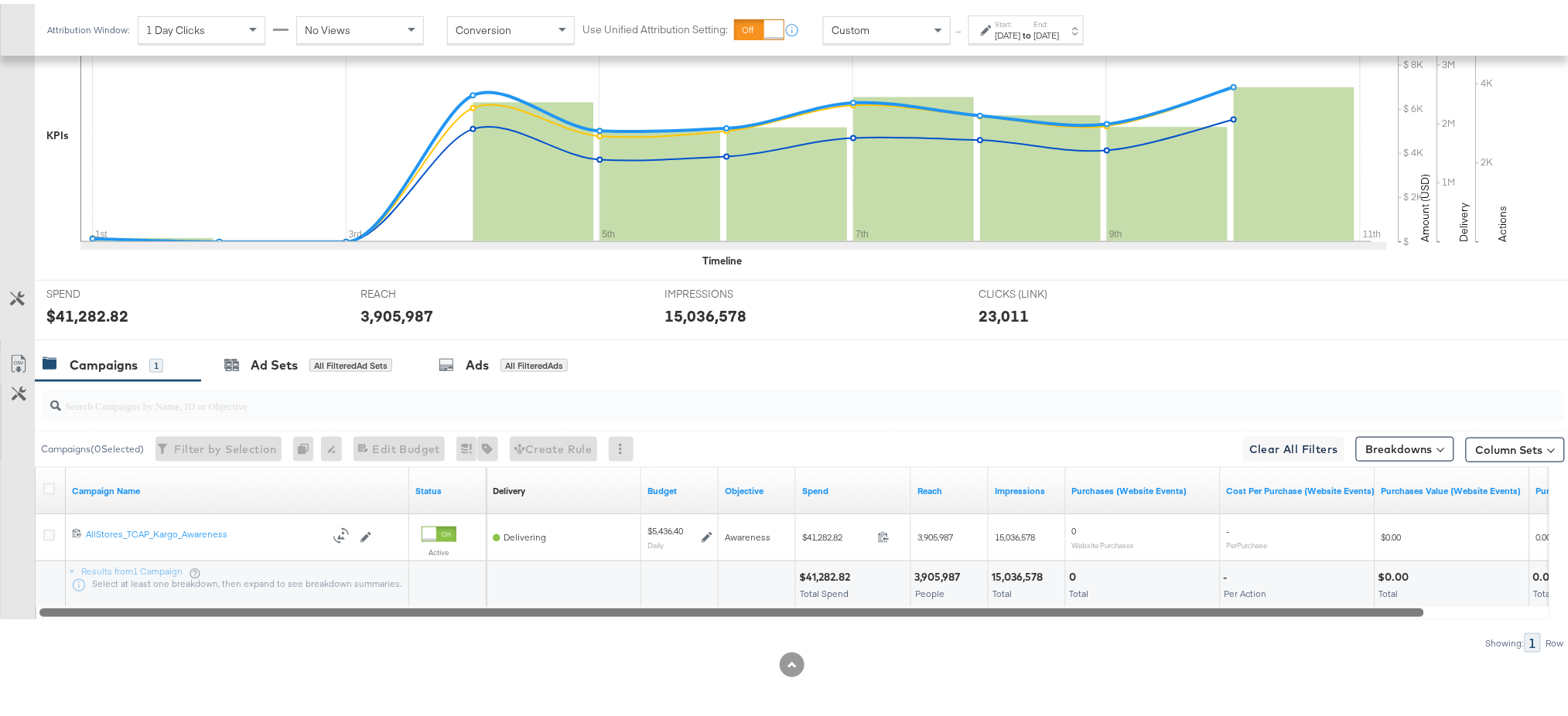
drag, startPoint x: 458, startPoint y: 610, endPoint x: 316, endPoint y: 680, distance: 158.3
click at [316, 680] on div "KPIs Performance & KPIs Customize KPIs ✔ Clicks (Link) ✔ Reach ✔ Impressions ✔ …" at bounding box center [792, 329] width 1584 height 775
drag, startPoint x: 459, startPoint y: 604, endPoint x: 388, endPoint y: 615, distance: 71.8
click at [388, 615] on div "Campaign Name Status Delivery Sorting Unavailable Budget Objective Spend Reach …" at bounding box center [792, 539] width 1514 height 152
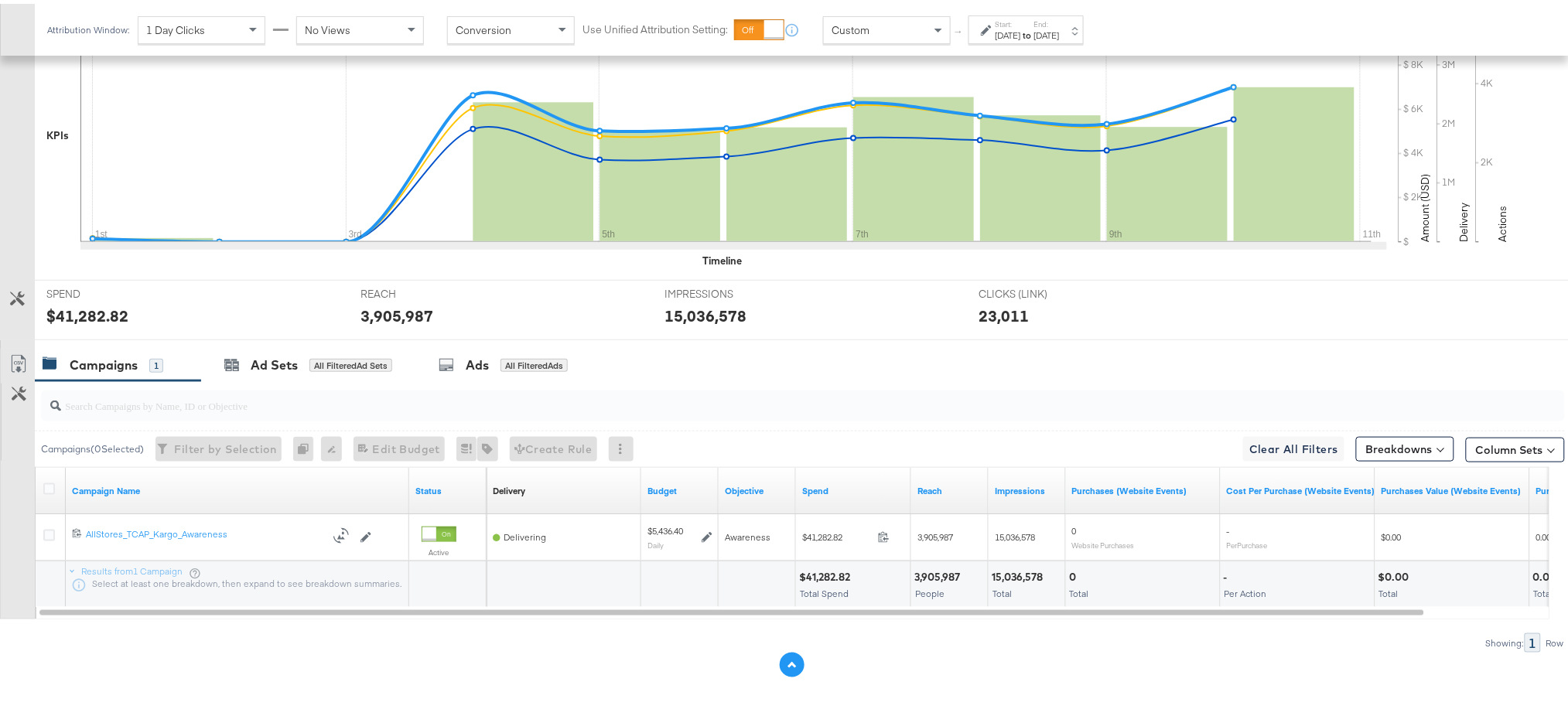
click at [790, 650] on button at bounding box center [792, 661] width 25 height 25
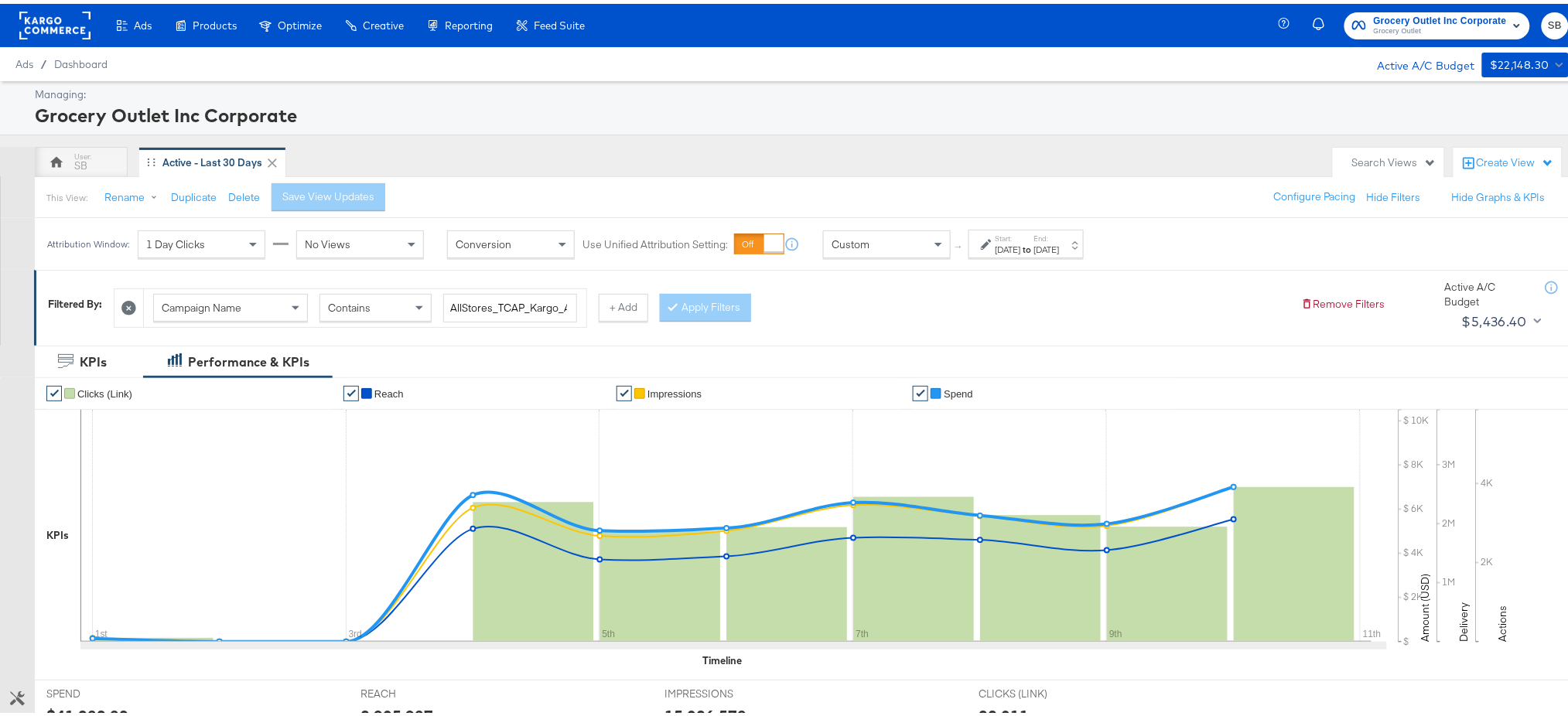
scroll to position [1, 0]
click at [1021, 241] on div "Sep 1st 2025" at bounding box center [1007, 245] width 25 height 12
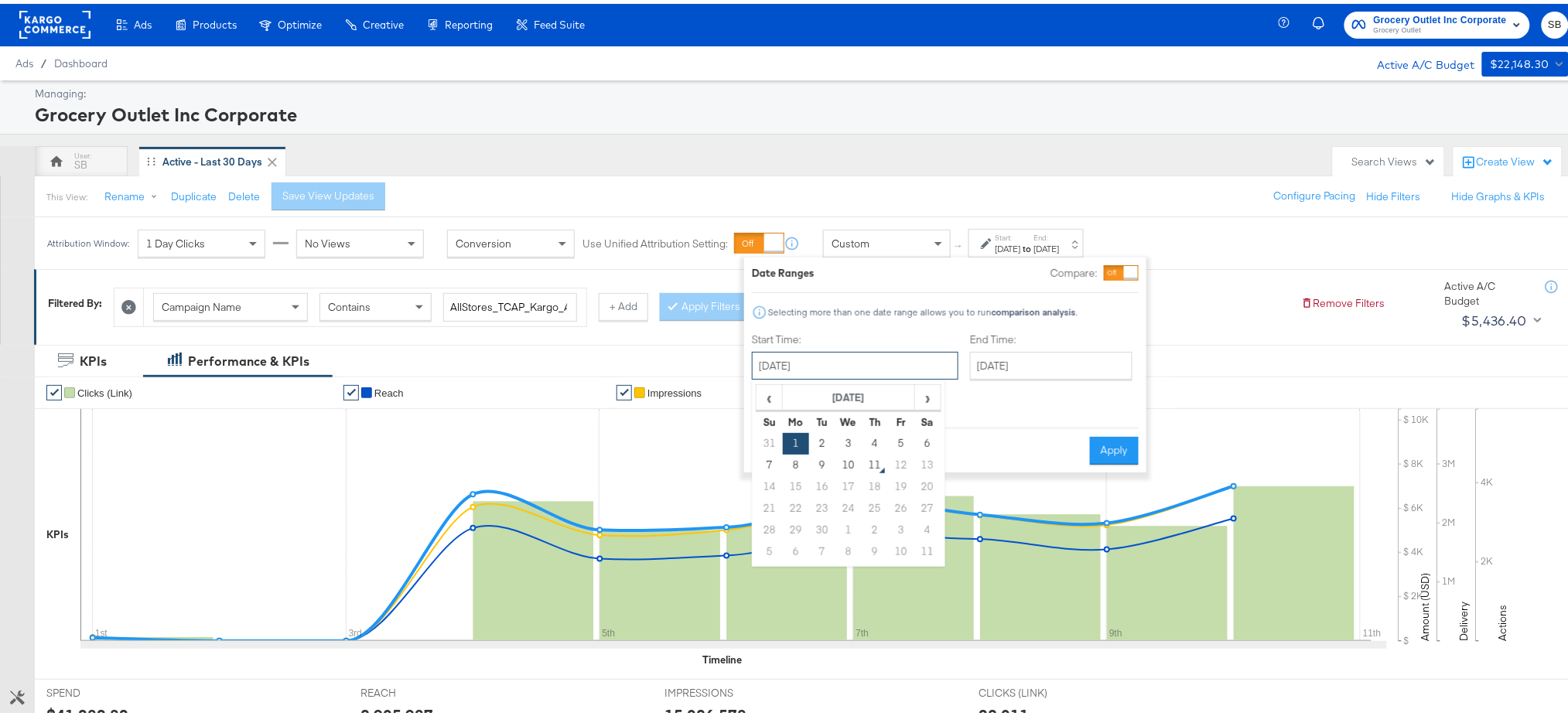
click at [863, 358] on input "September 1st 2025" at bounding box center [855, 362] width 207 height 28
click at [798, 429] on td "1" at bounding box center [796, 439] width 26 height 22
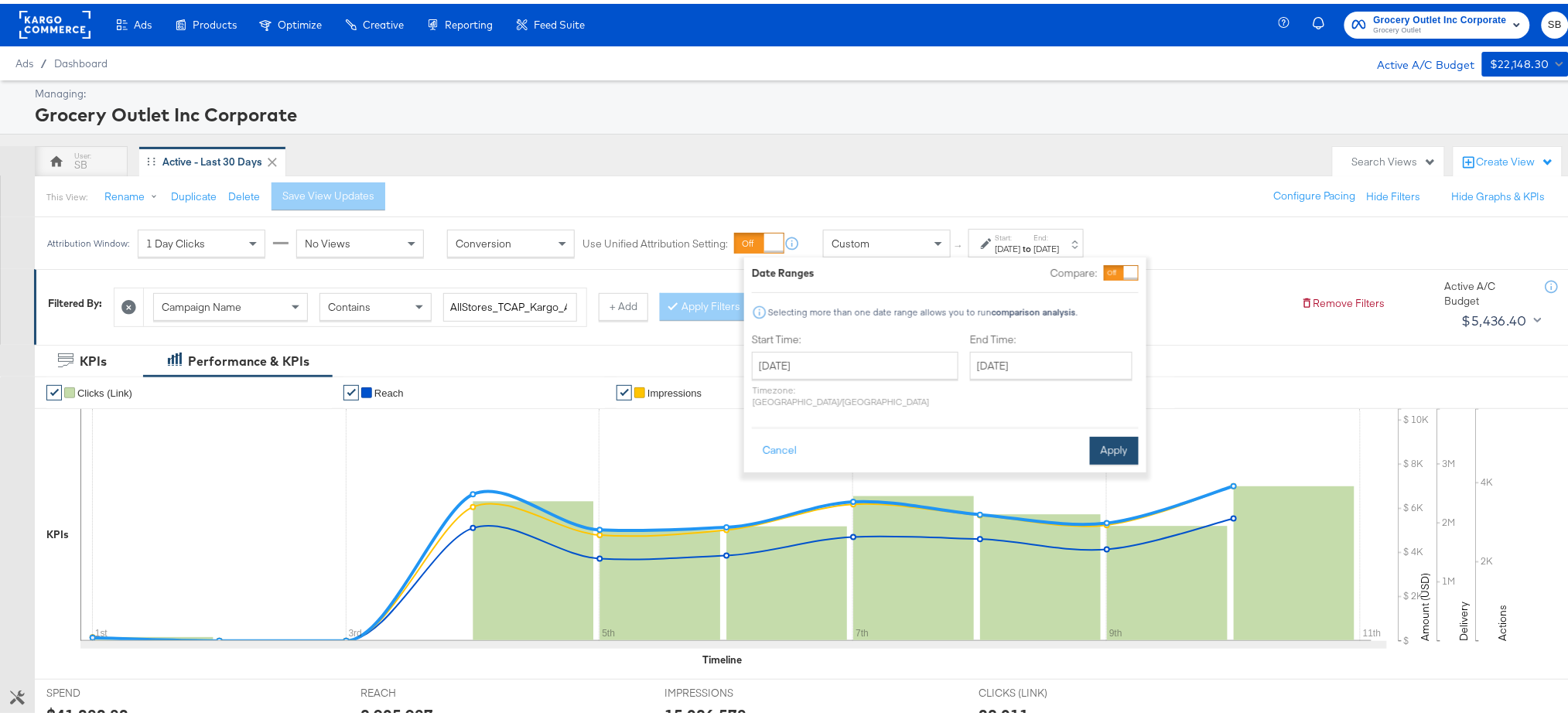
click at [1117, 433] on button "Apply" at bounding box center [1115, 447] width 49 height 28
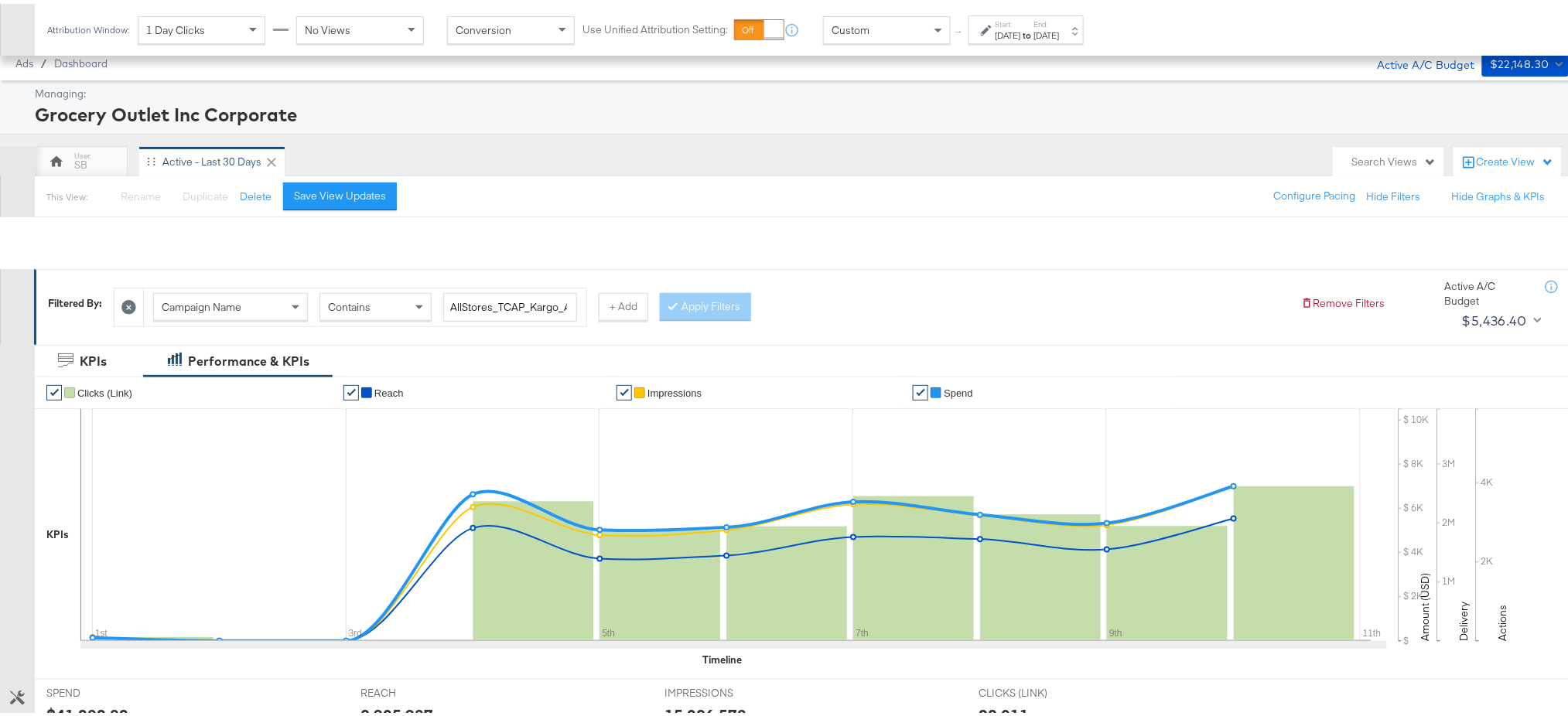
scroll to position [400, 0]
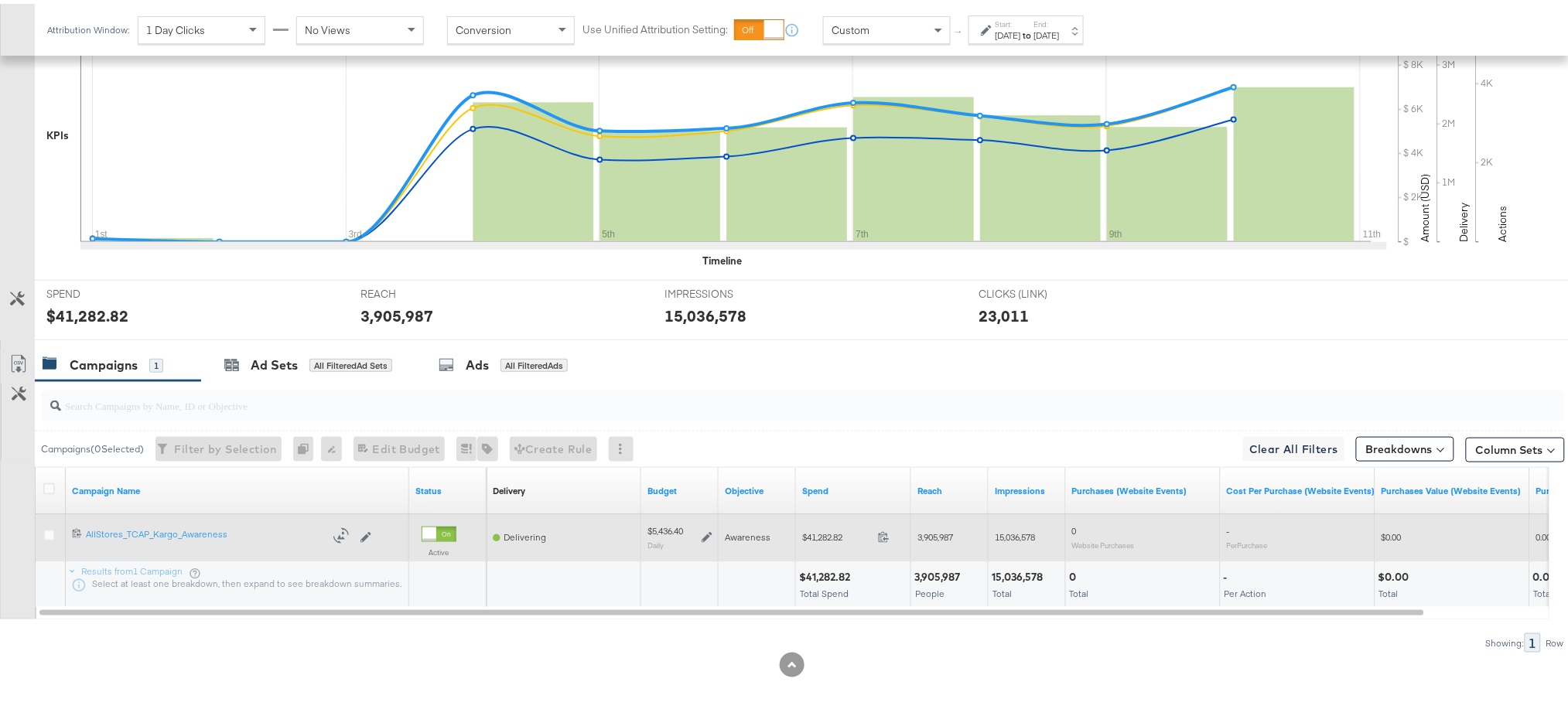
click at [819, 538] on span "$41,282.82" at bounding box center [837, 533] width 70 height 11
copy span "41,282.82"
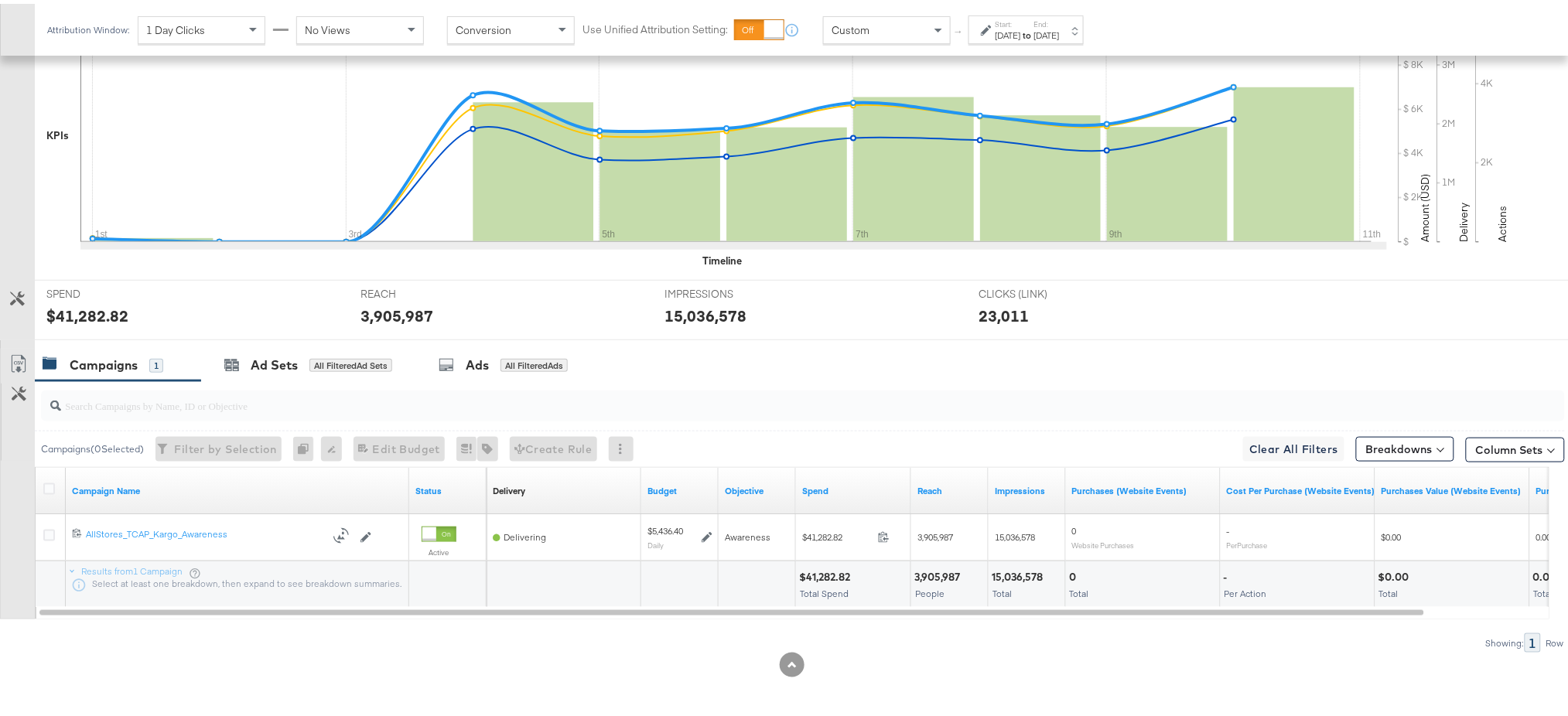
click at [730, 662] on div at bounding box center [792, 661] width 1584 height 25
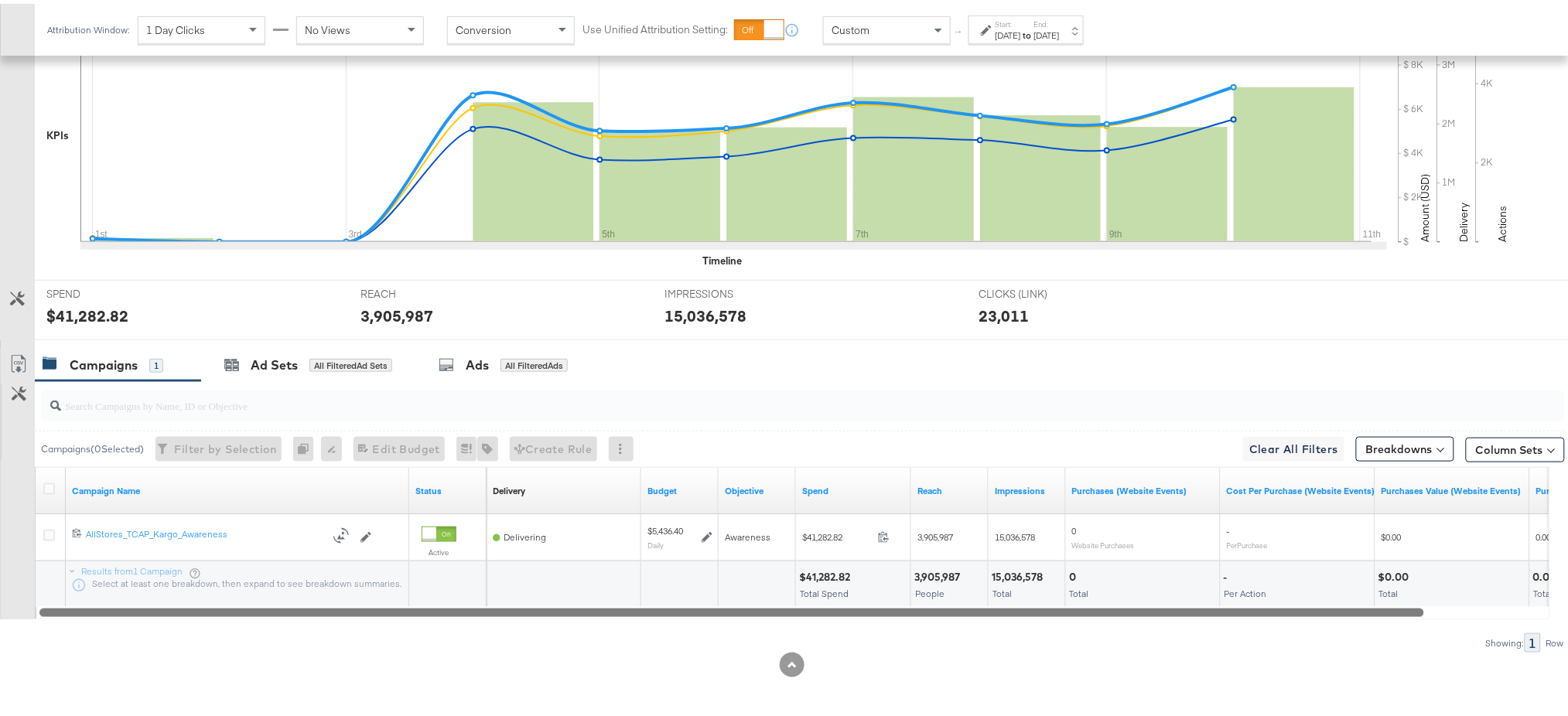
drag, startPoint x: 552, startPoint y: 613, endPoint x: 419, endPoint y: 601, distance: 133.5
click at [419, 601] on div "Campaign Name Status Delivery Sorting Unavailable Budget Objective Spend Reach …" at bounding box center [792, 539] width 1514 height 152
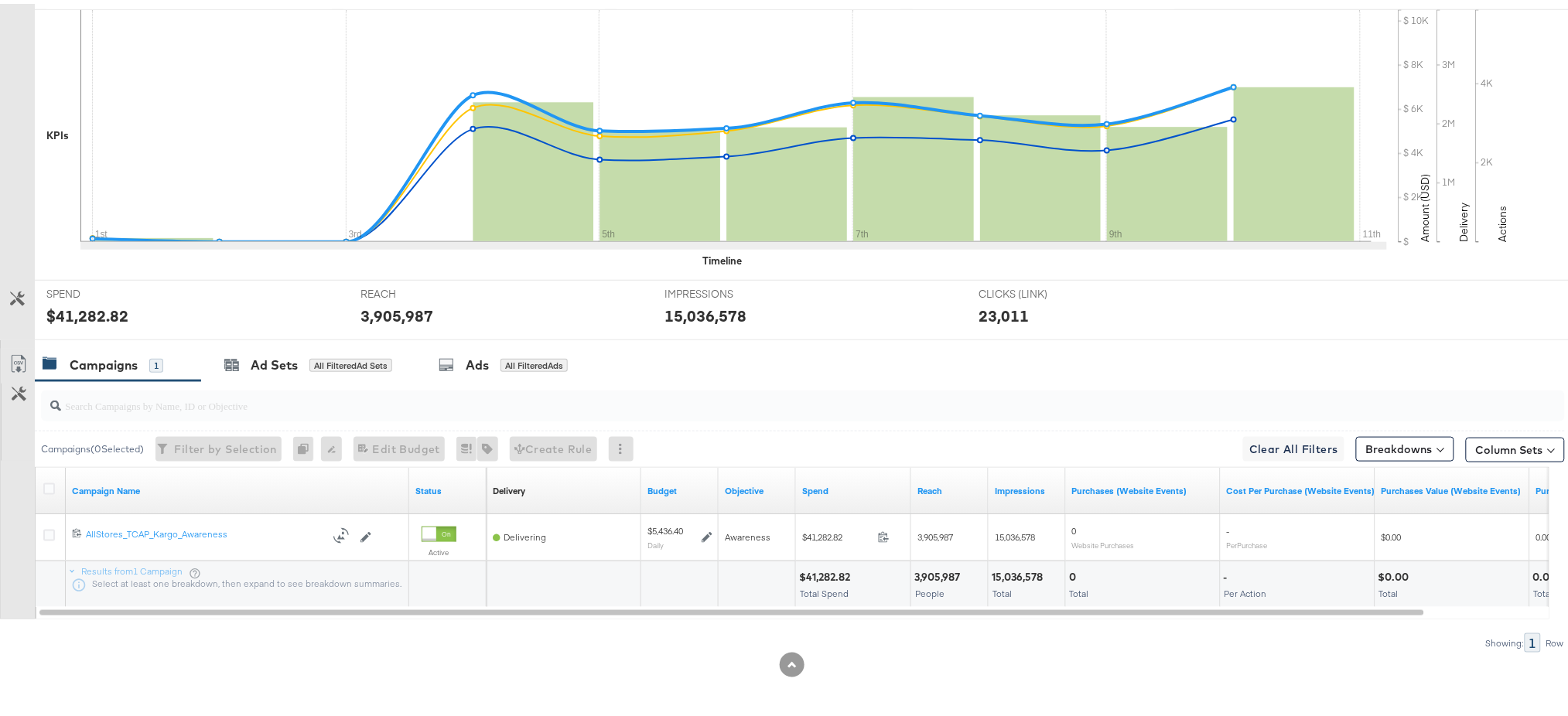
scroll to position [0, 0]
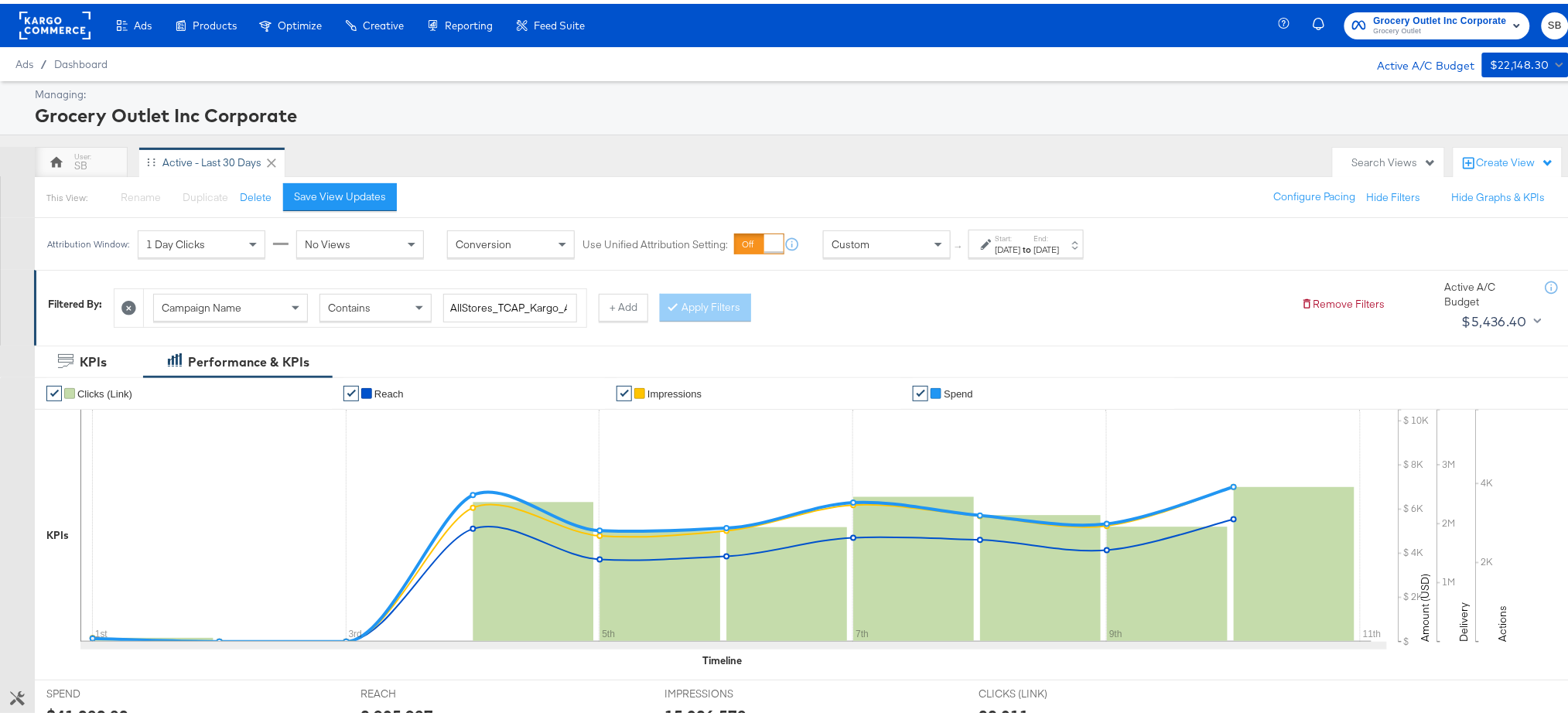
click at [49, 31] on rect at bounding box center [55, 22] width 71 height 28
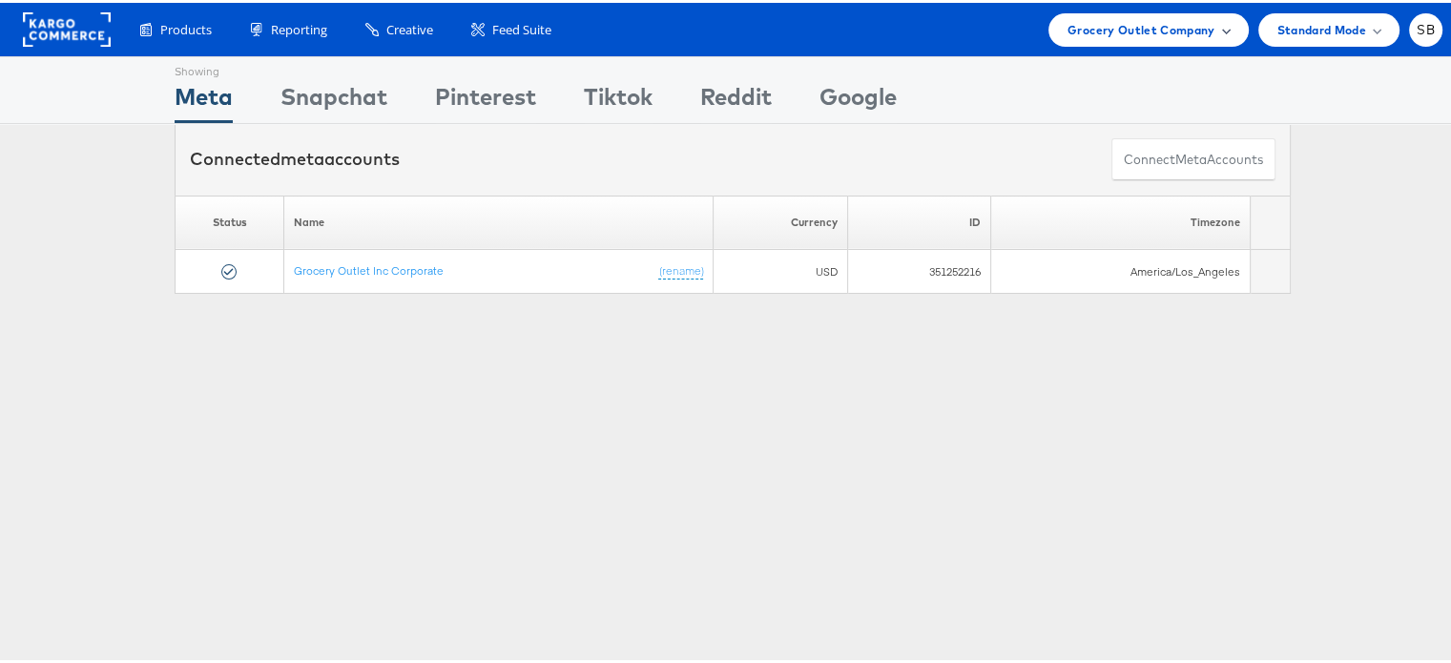
click at [1142, 26] on span "Grocery Outlet Company" at bounding box center [1141, 27] width 148 height 20
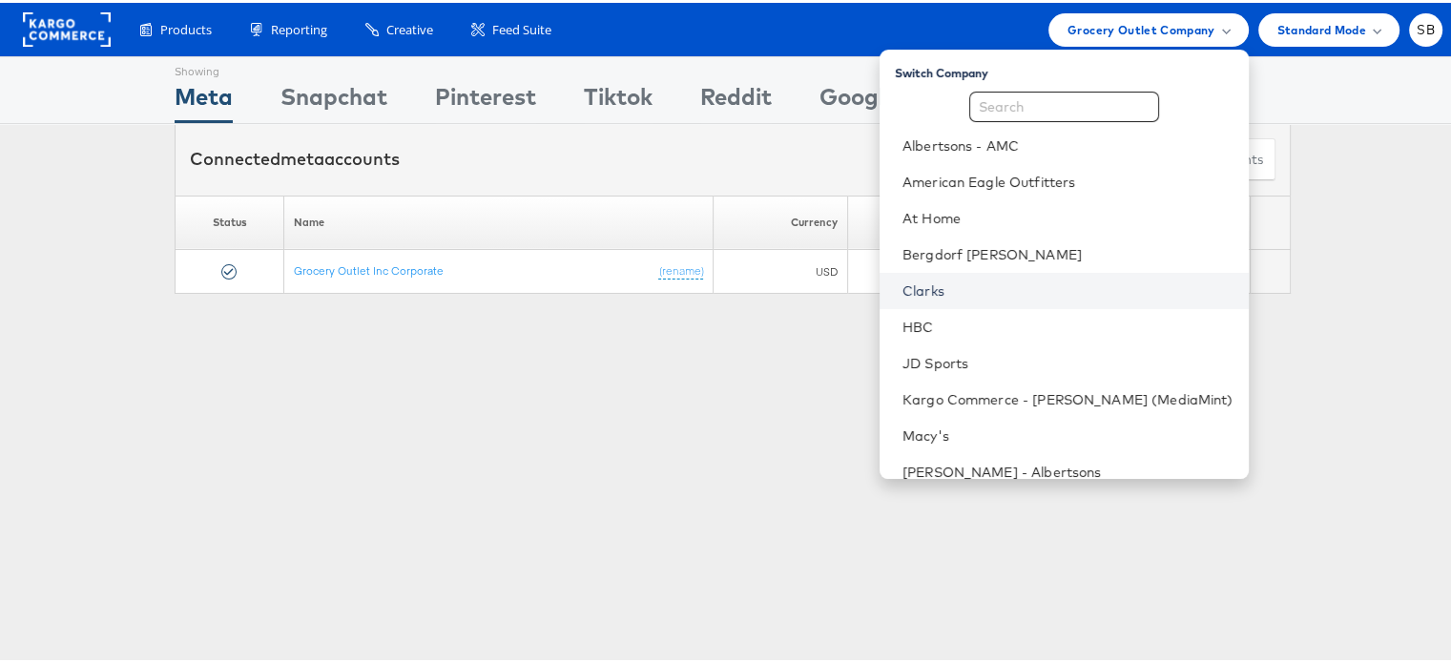
click at [953, 289] on link "Clarks" at bounding box center [1067, 287] width 331 height 19
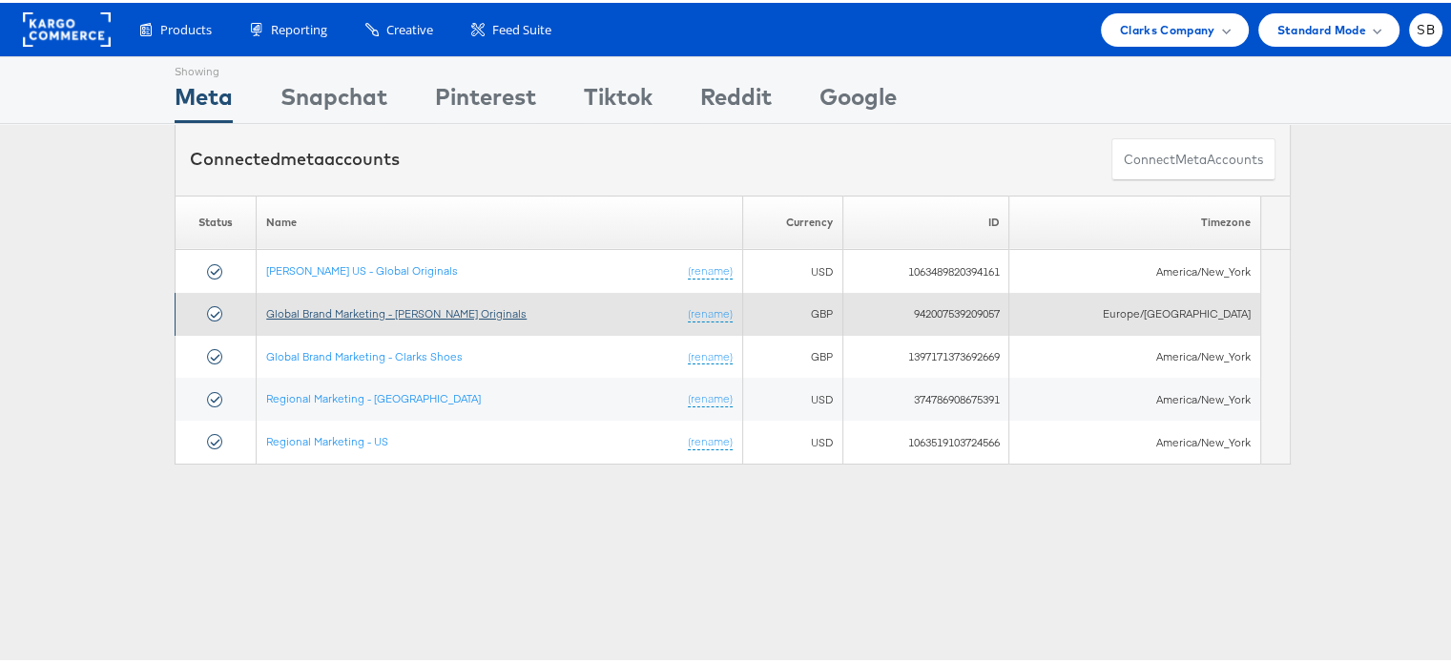
click at [385, 313] on link "Global Brand Marketing - [PERSON_NAME] Originals" at bounding box center [396, 310] width 260 height 14
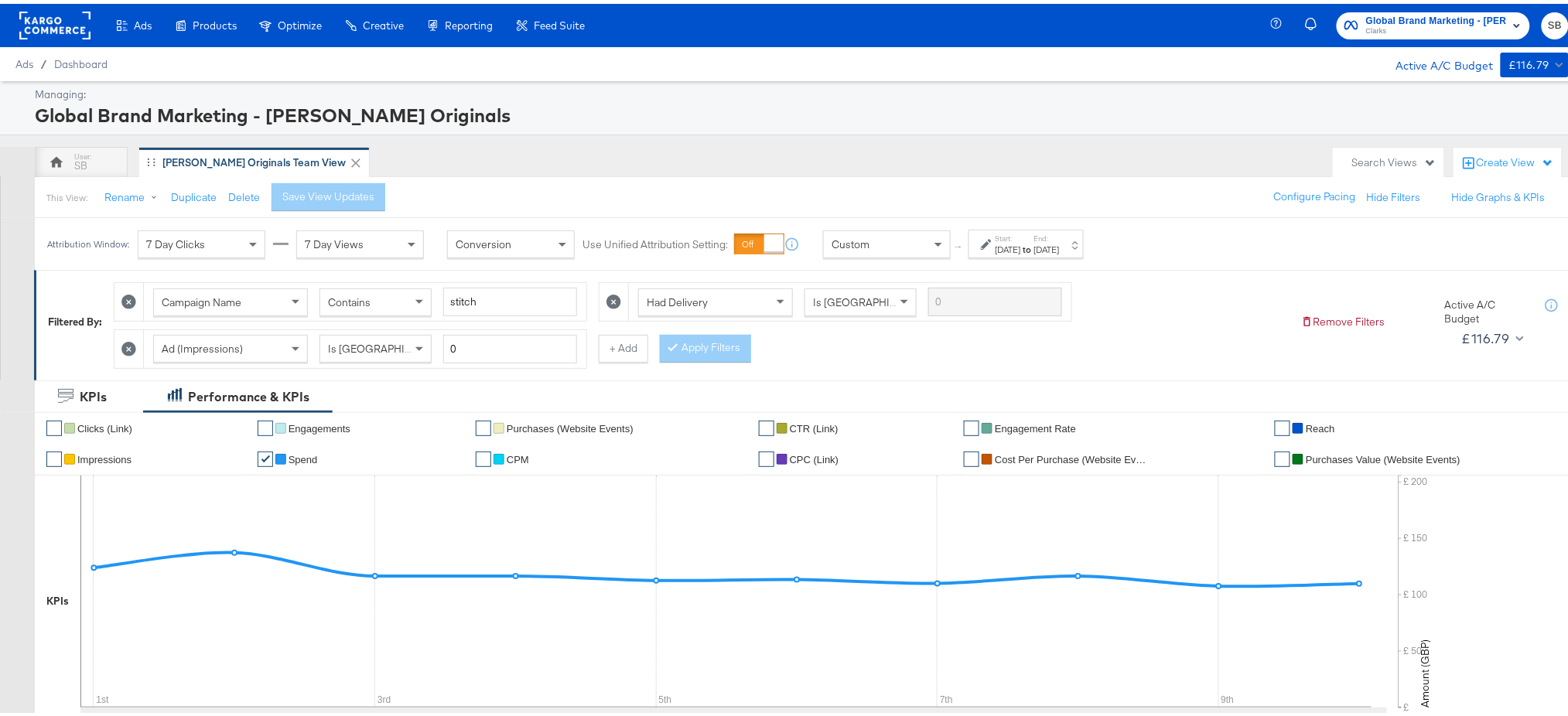
click at [1188, 14] on span "Global Brand Marketing - [PERSON_NAME] Originals" at bounding box center [1437, 17] width 141 height 16
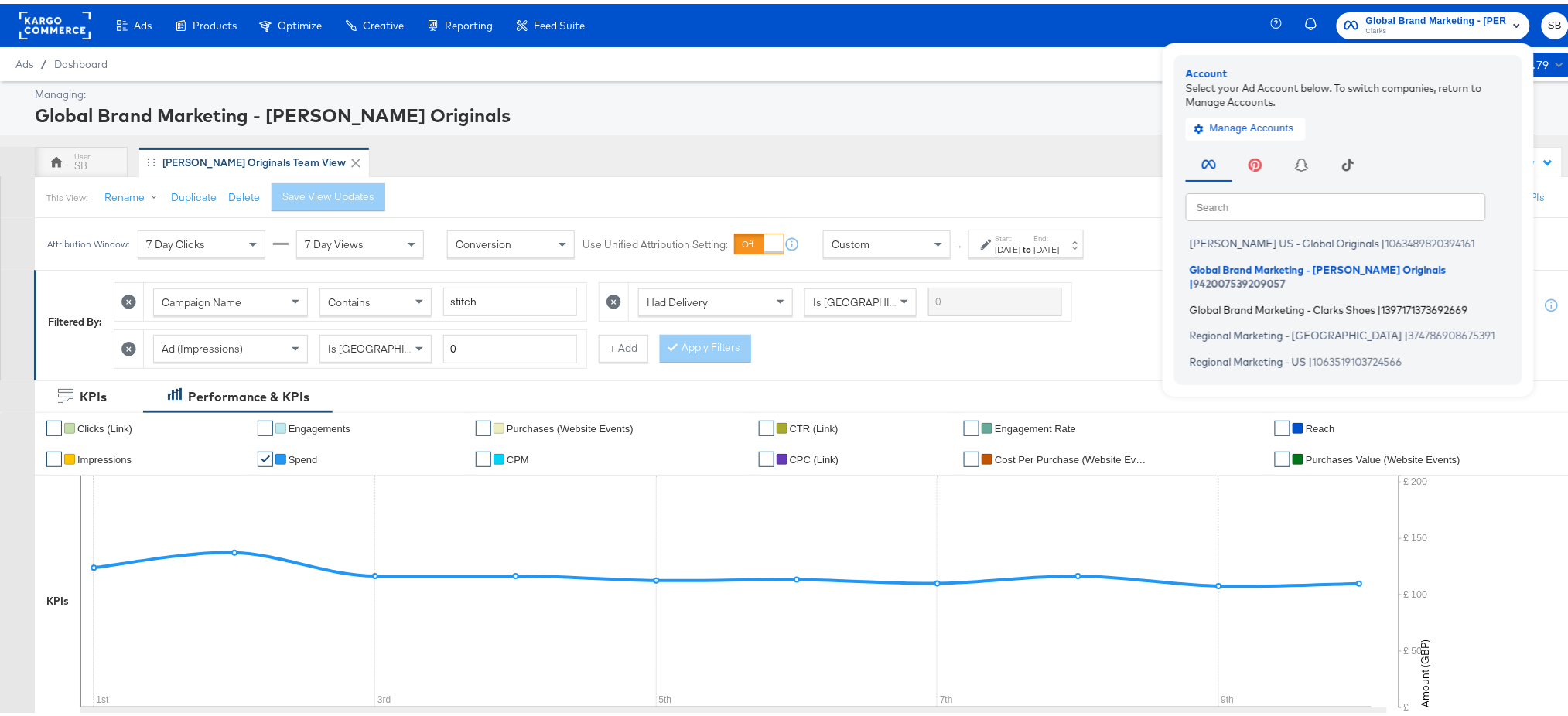
click at [1188, 299] on span "Global Brand Marketing - Clarks Shoes" at bounding box center [1282, 305] width 186 height 12
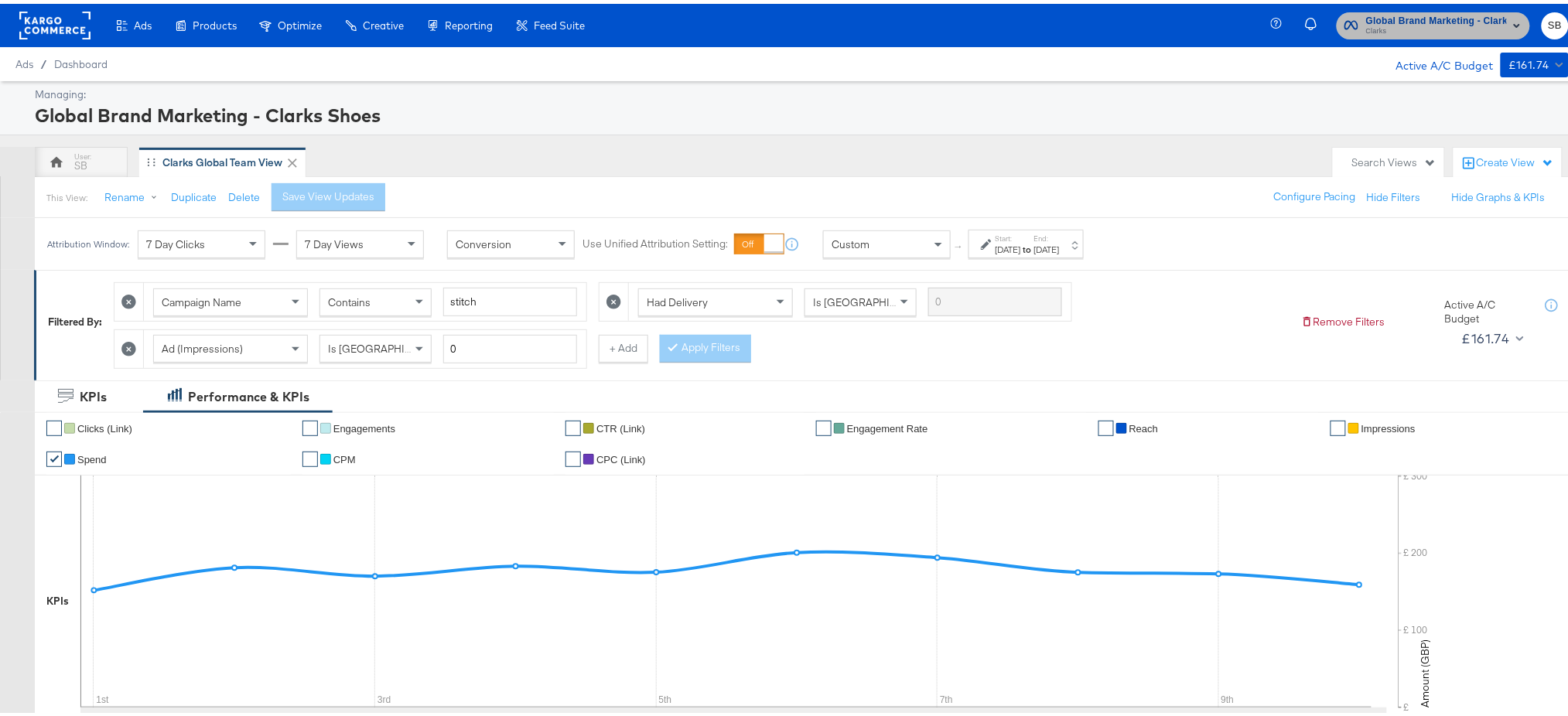
click at [1451, 23] on span "Clarks" at bounding box center [1437, 28] width 141 height 12
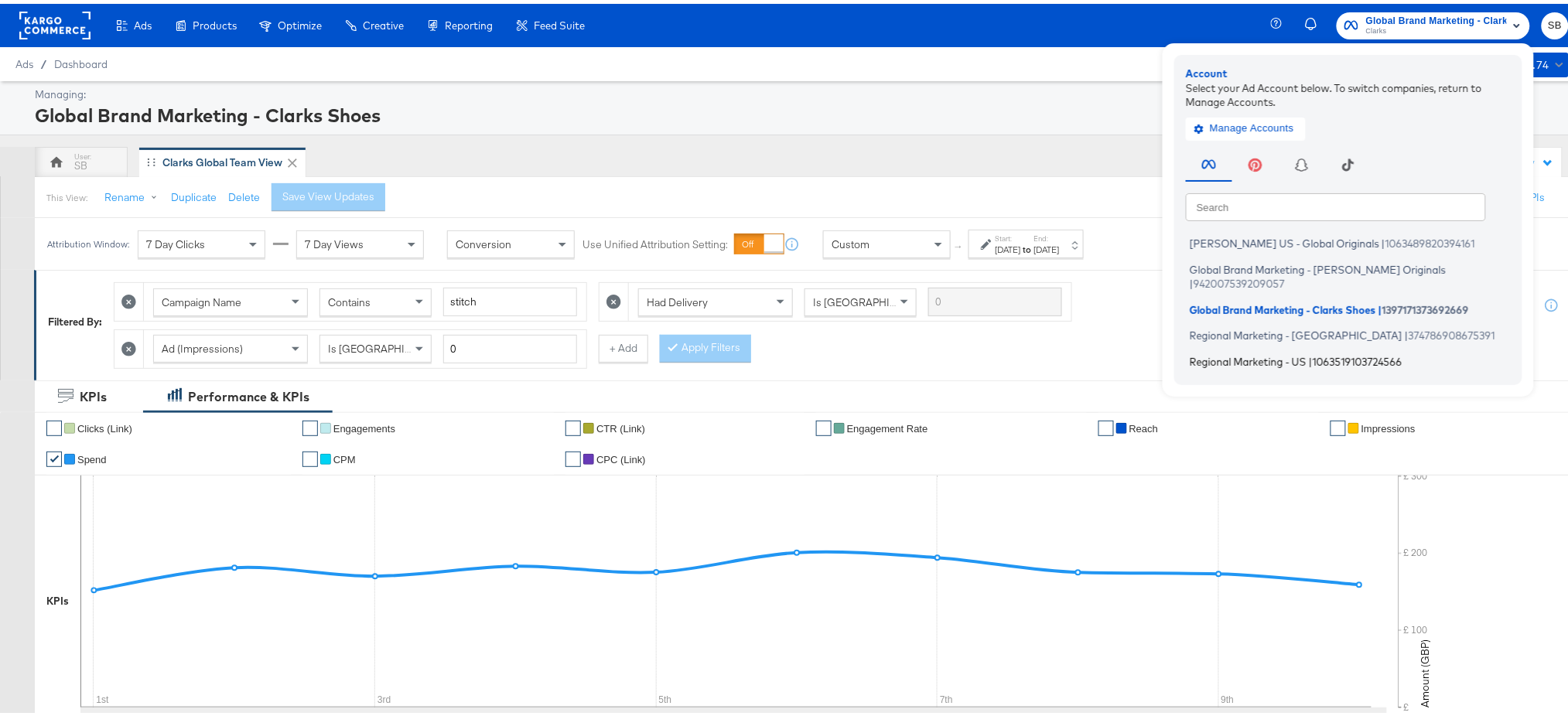
click at [1267, 351] on span "Regional Marketing - US" at bounding box center [1248, 357] width 117 height 12
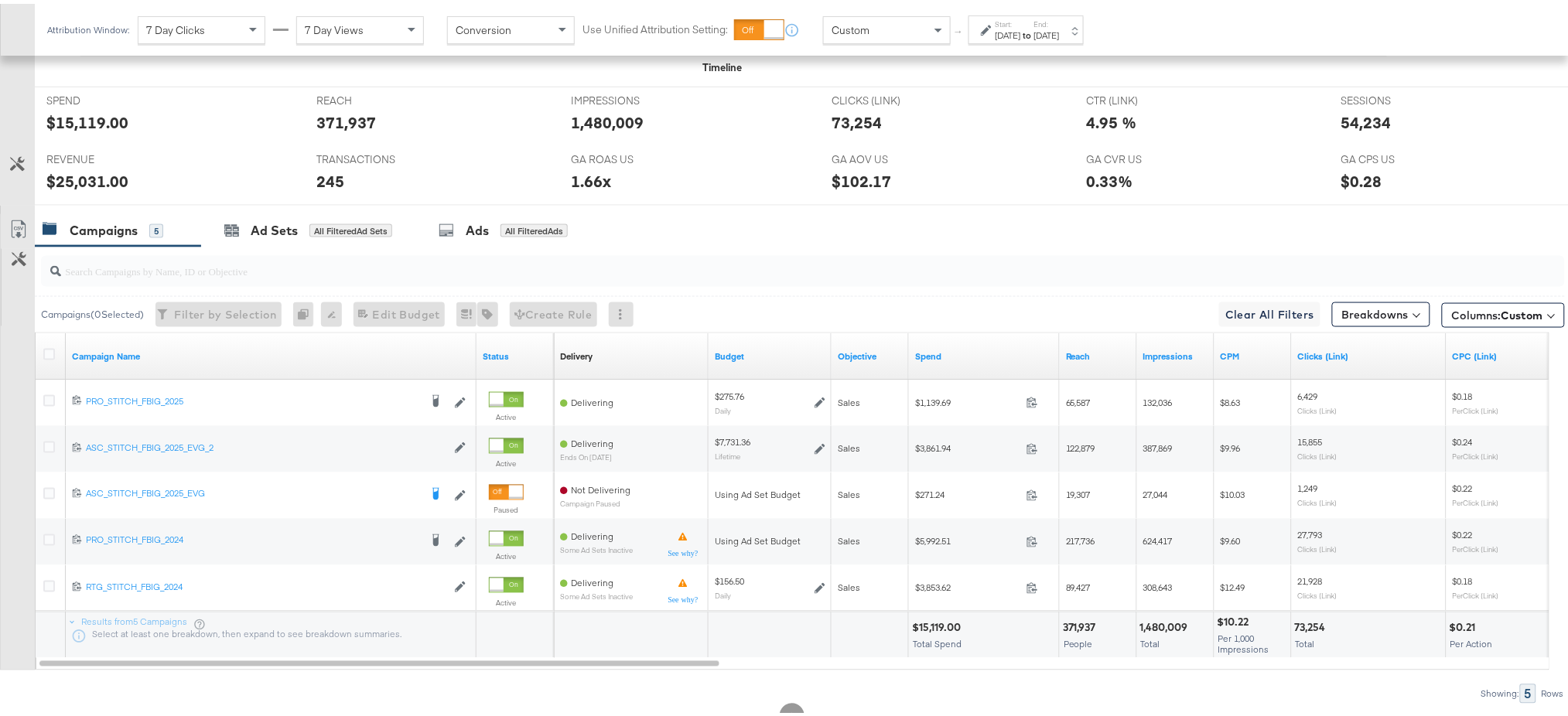
scroll to position [659, 0]
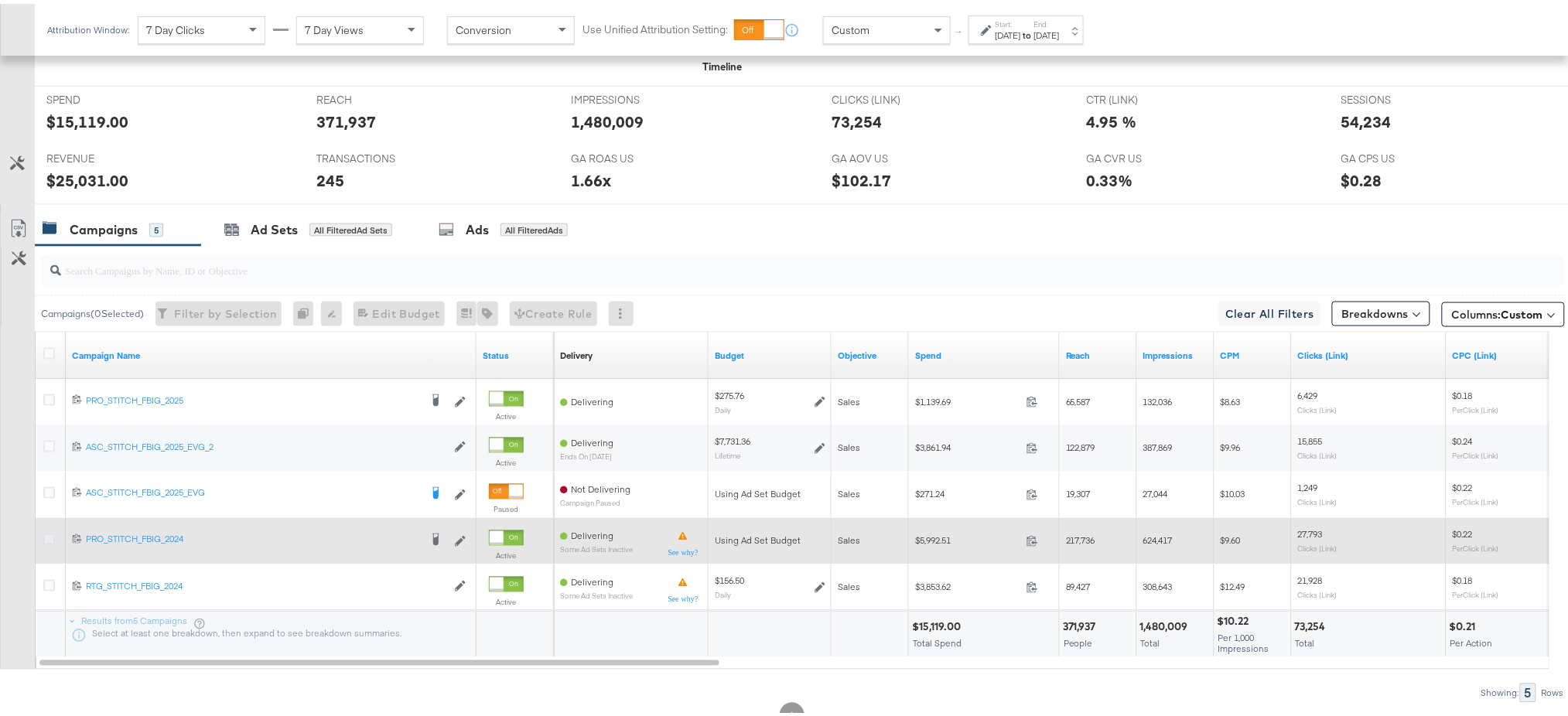
click at [45, 530] on icon at bounding box center [49, 535] width 11 height 11
click at [0, 0] on input "checkbox" at bounding box center [0, 0] width 0 height 0
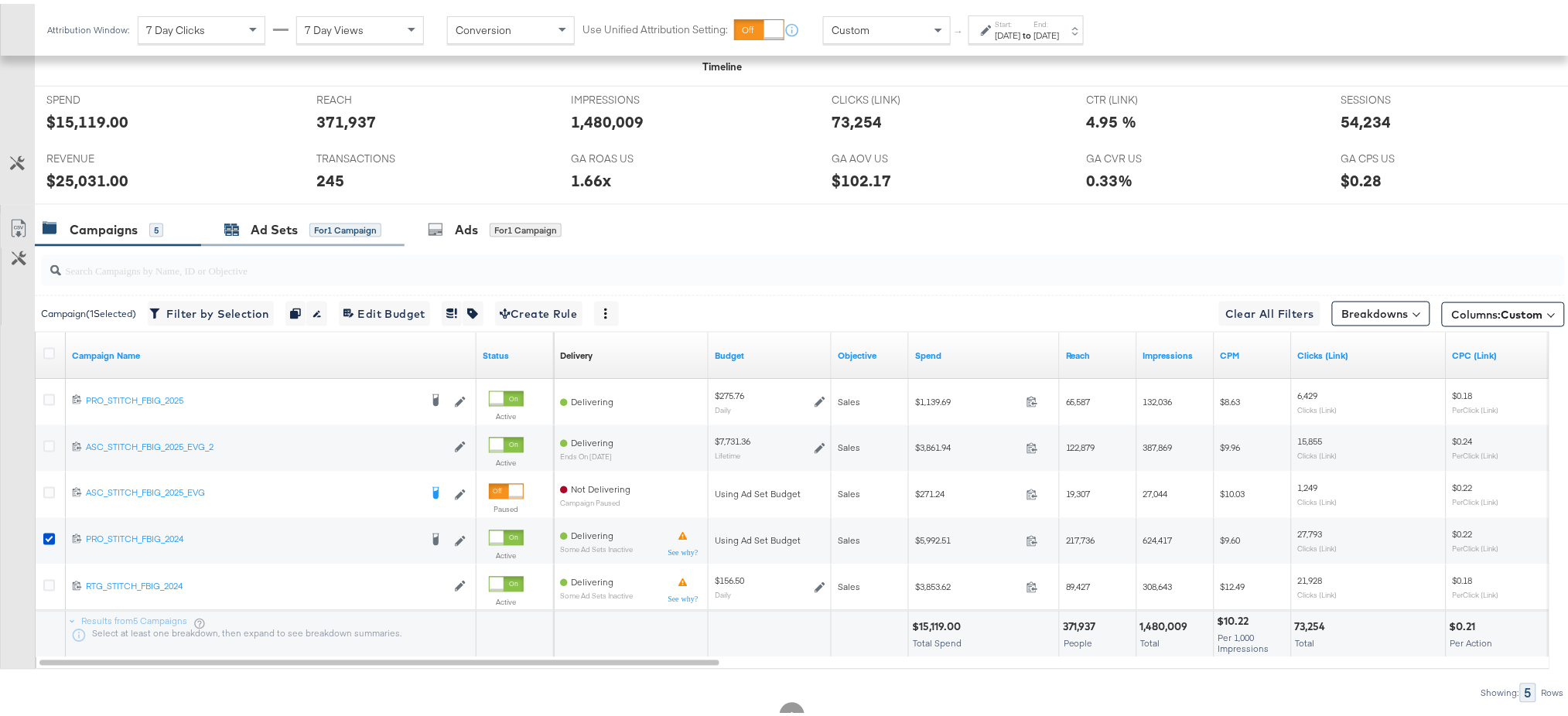
click at [234, 227] on icon at bounding box center [232, 227] width 14 height 10
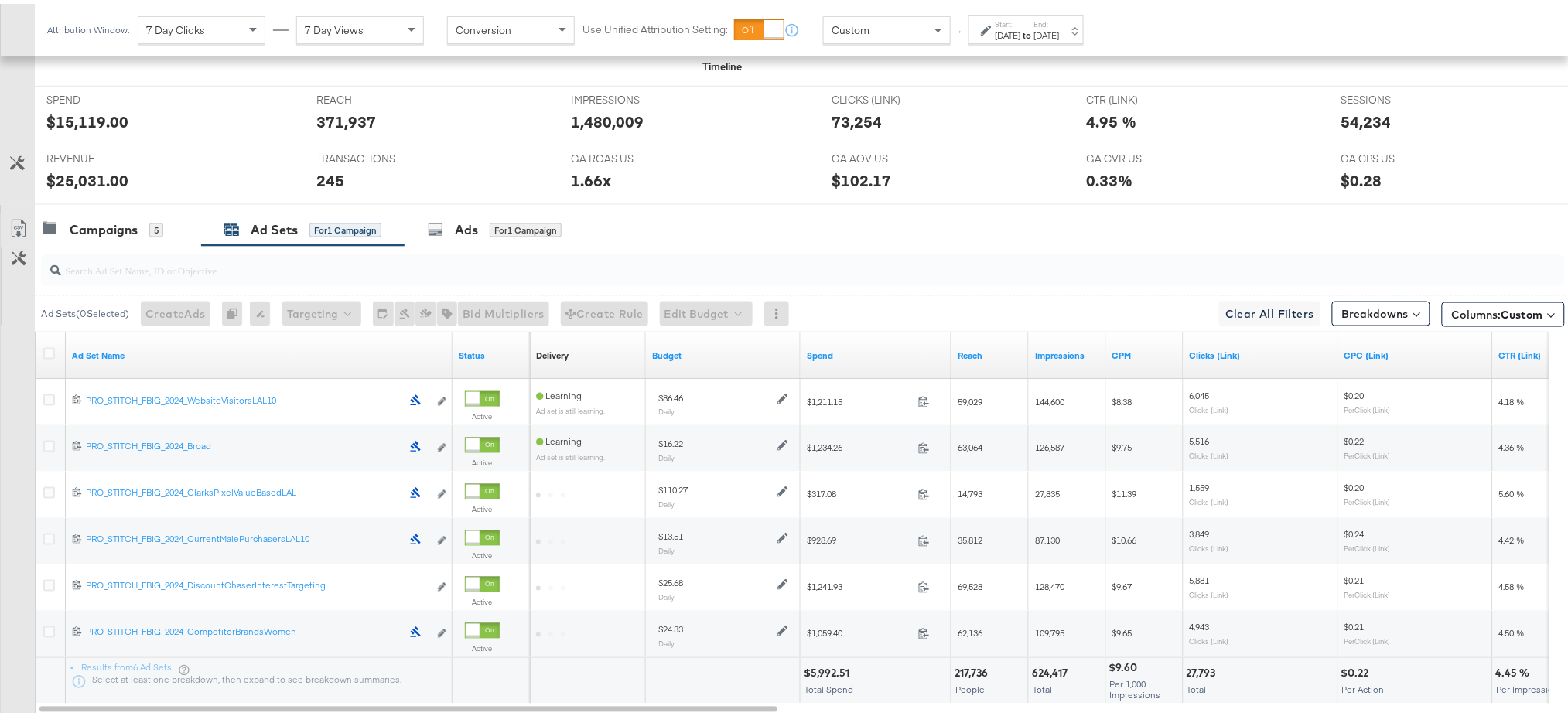
scroll to position [663, 0]
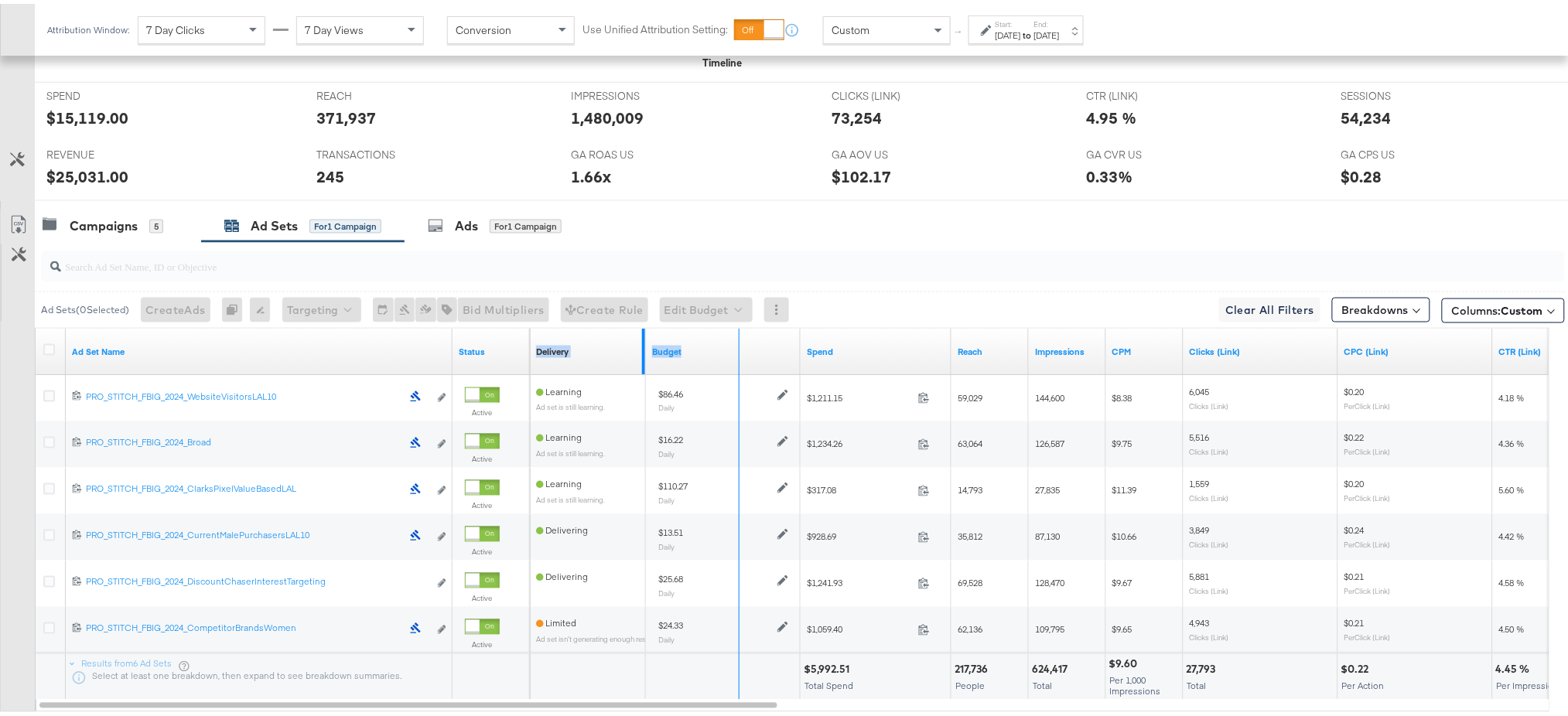
drag, startPoint x: 644, startPoint y: 362, endPoint x: 748, endPoint y: 353, distance: 104.4
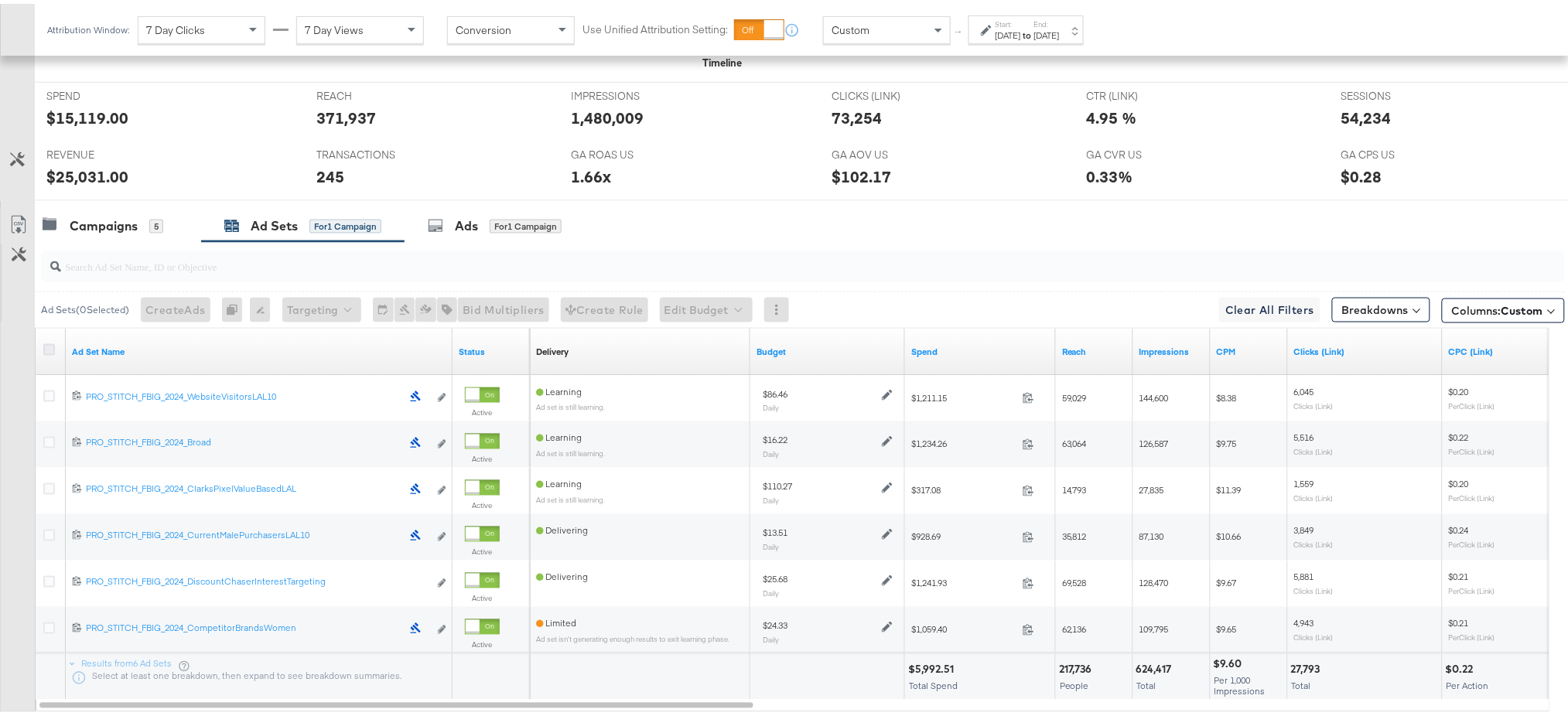
click at [47, 342] on icon at bounding box center [49, 346] width 11 height 11
click at [0, 0] on input "checkbox" at bounding box center [0, 0] width 0 height 0
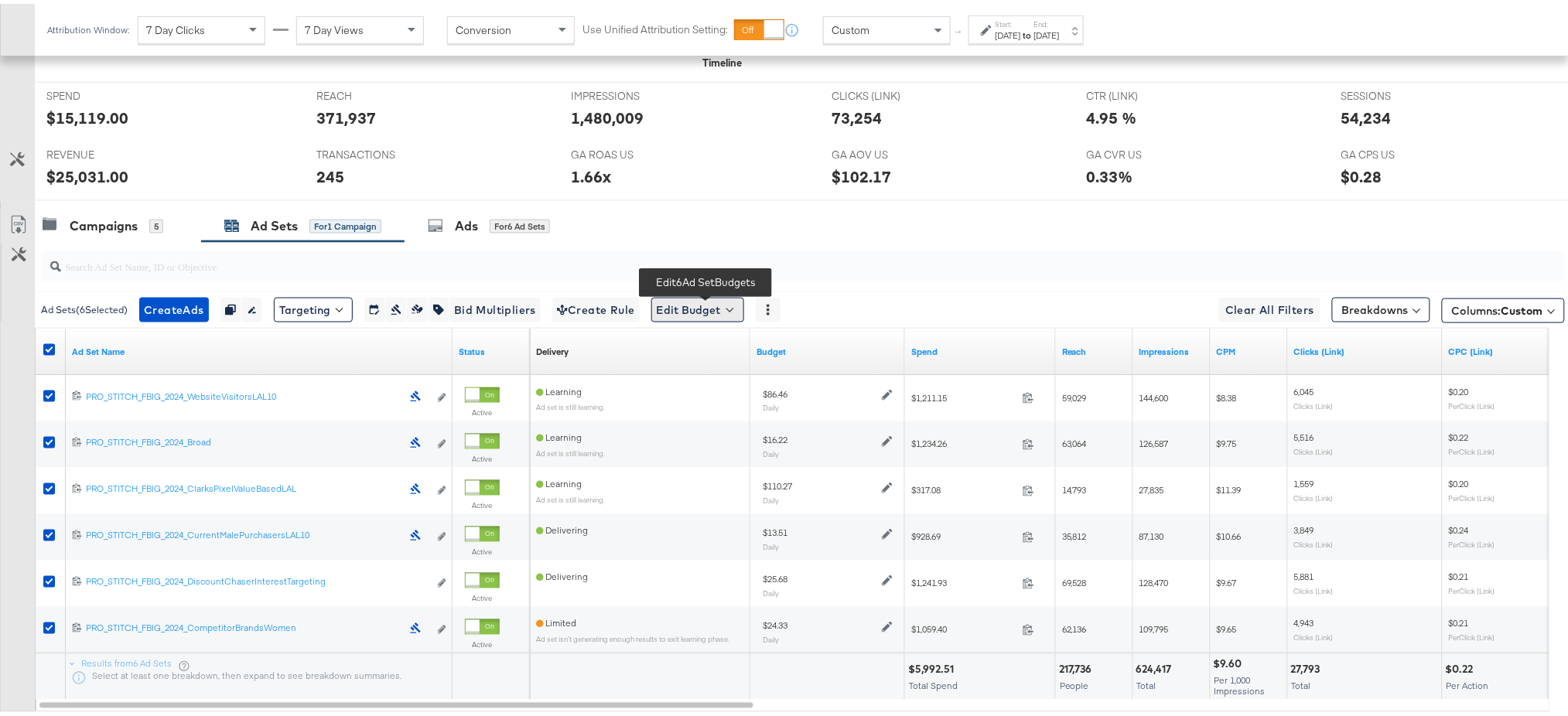
click at [706, 302] on button "Edit Budget" at bounding box center [698, 306] width 92 height 25
click at [720, 347] on span "Edit Ad Set Budget" at bounding box center [702, 346] width 88 height 20
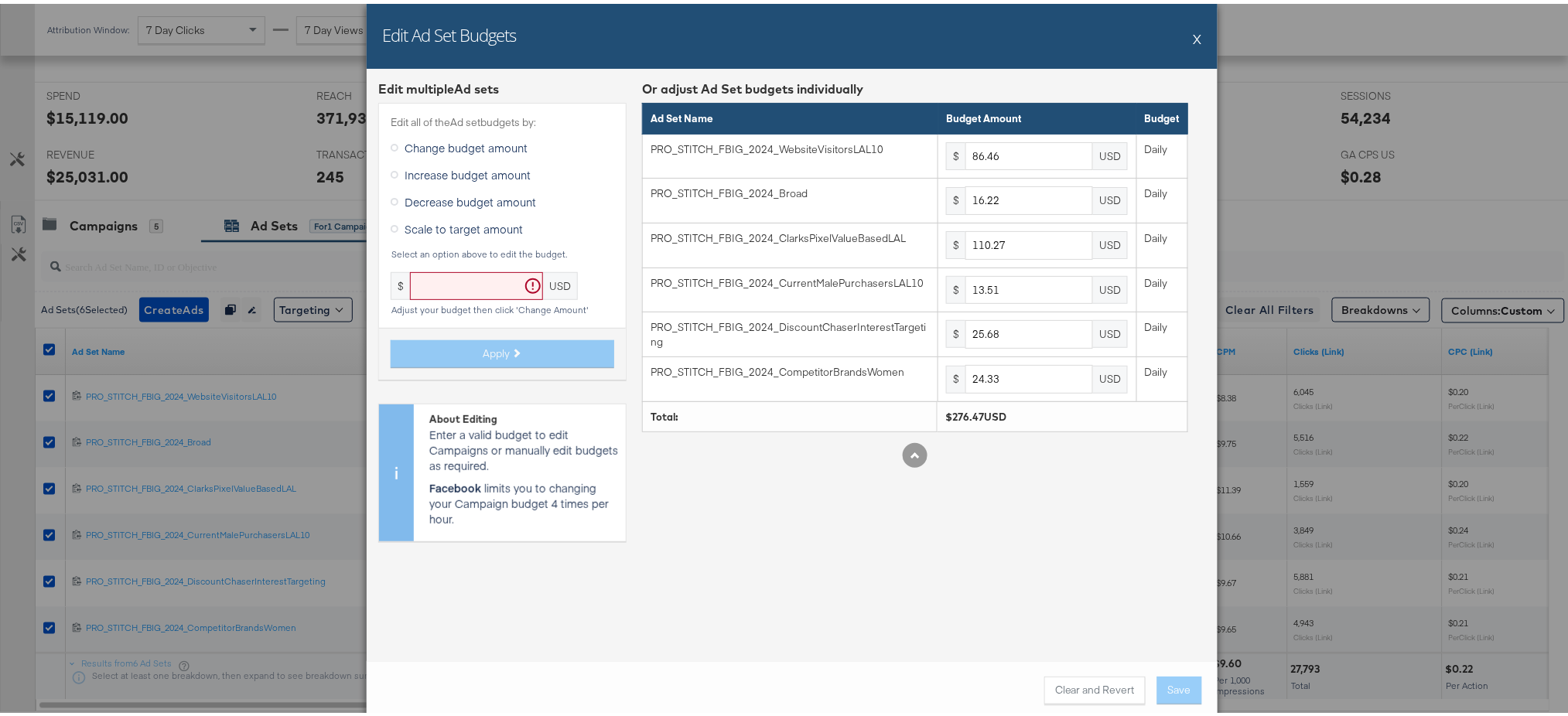
click at [720, 347] on td "PRO_STITCH_FBIG_2024_DiscountChaserInterestTargeting" at bounding box center [791, 331] width 295 height 45
click at [1194, 33] on button "X" at bounding box center [1198, 35] width 8 height 31
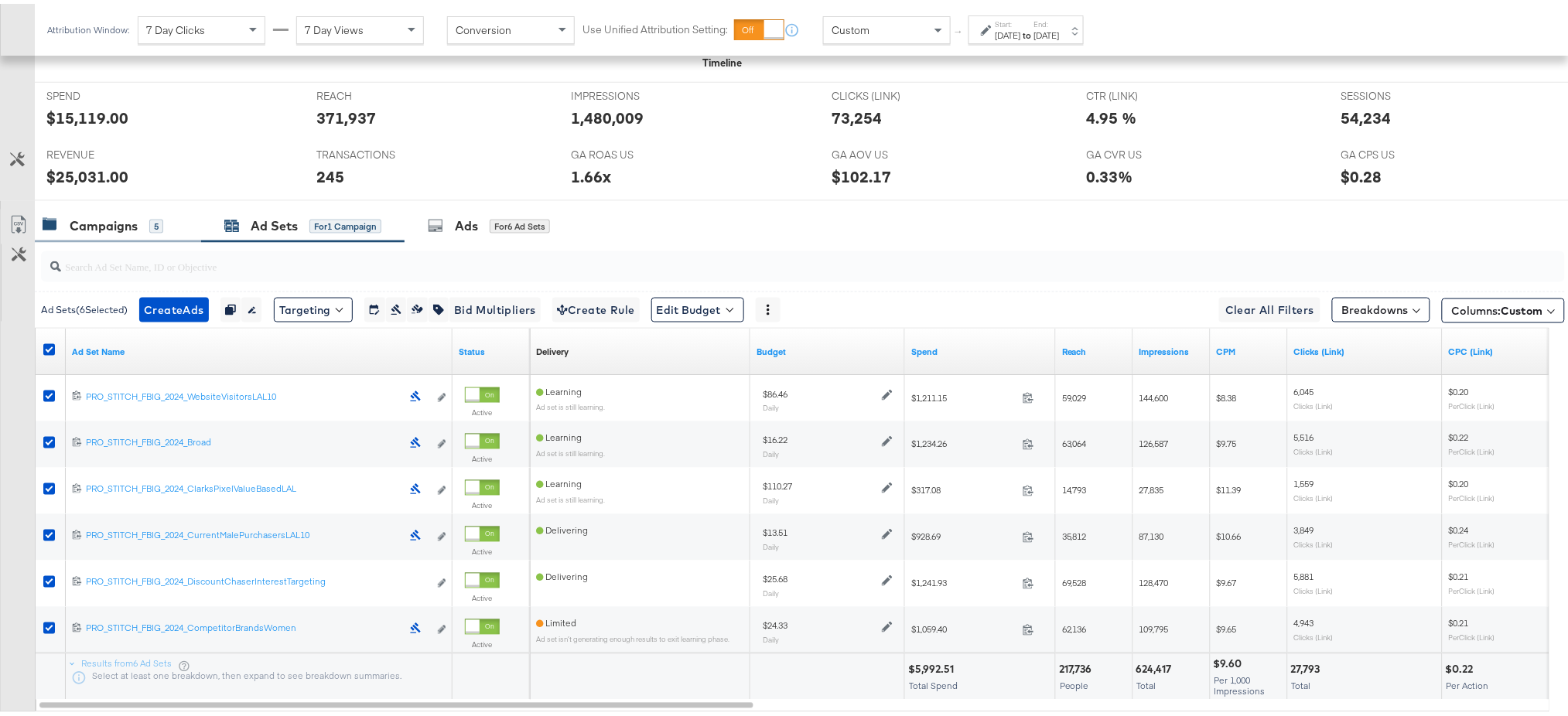
click at [112, 225] on div "Campaigns" at bounding box center [104, 222] width 68 height 18
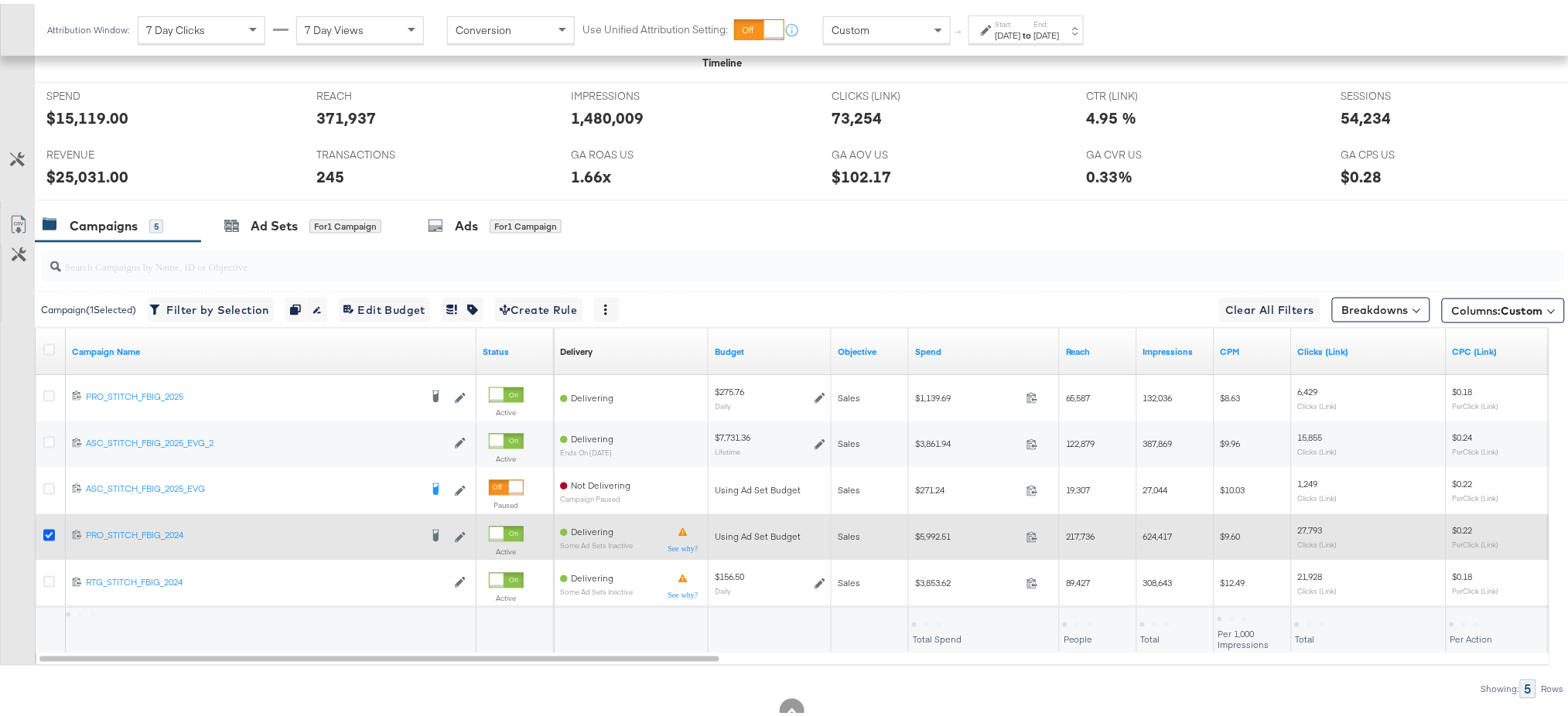
click at [45, 529] on icon at bounding box center [49, 531] width 11 height 11
click at [0, 0] on input "checkbox" at bounding box center [0, 0] width 0 height 0
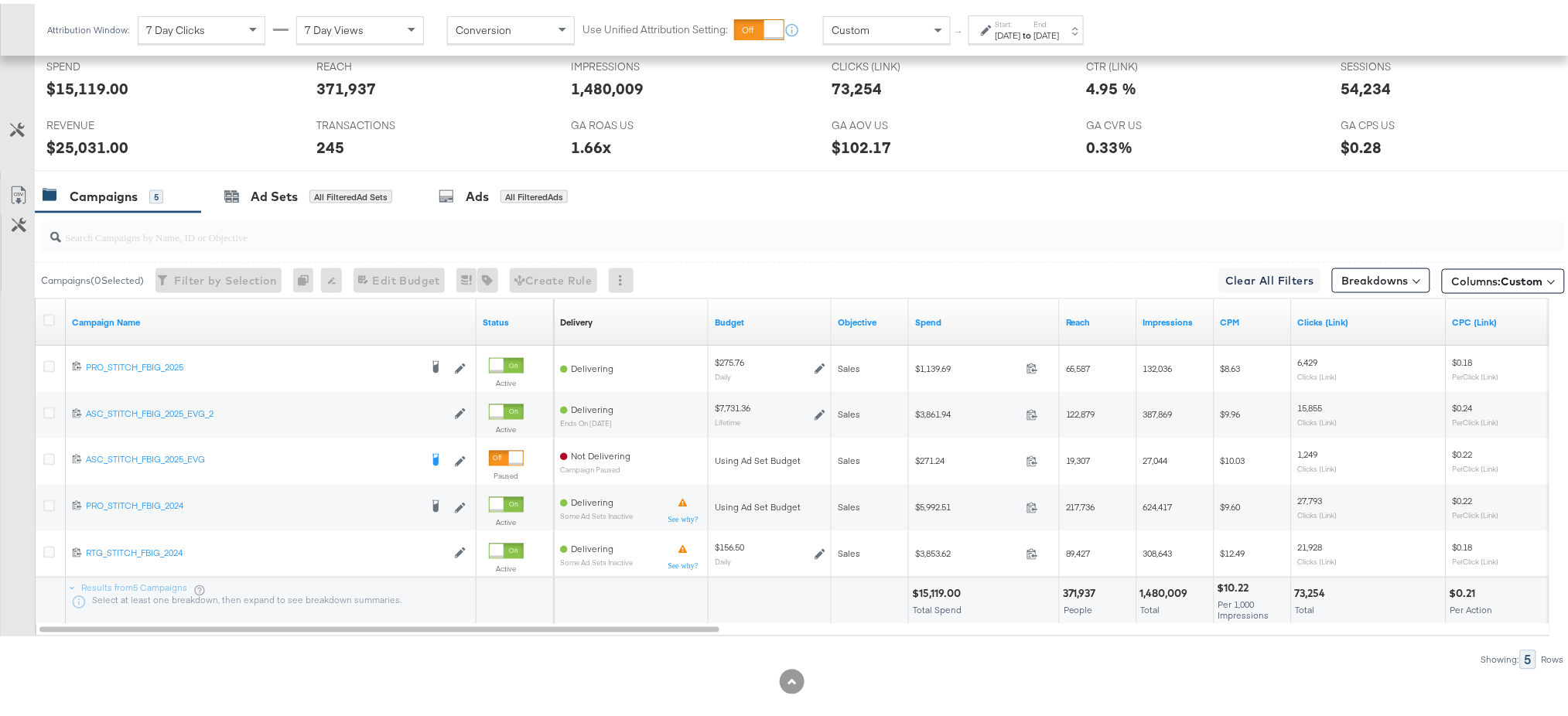
scroll to position [0, 0]
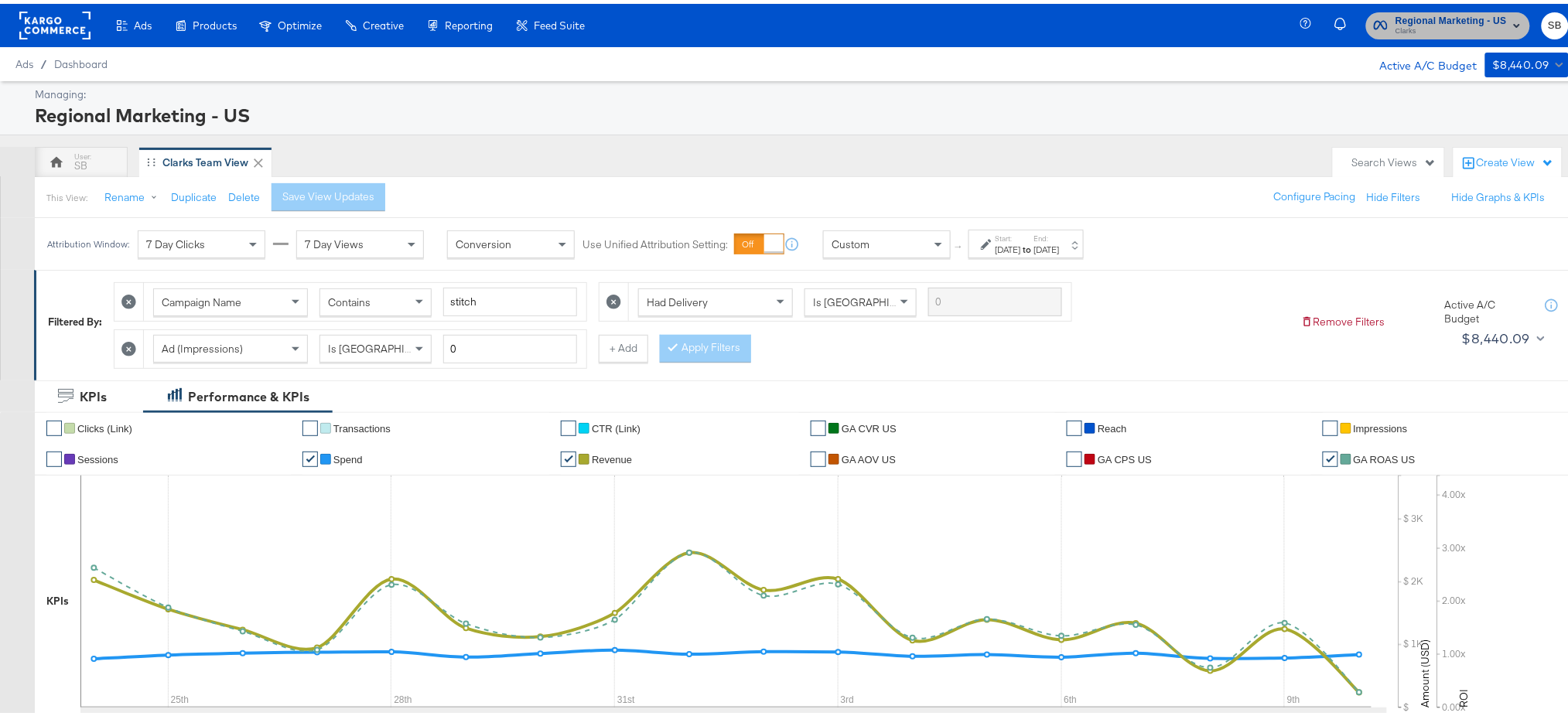
click at [1441, 22] on span "Clarks" at bounding box center [1450, 28] width 111 height 12
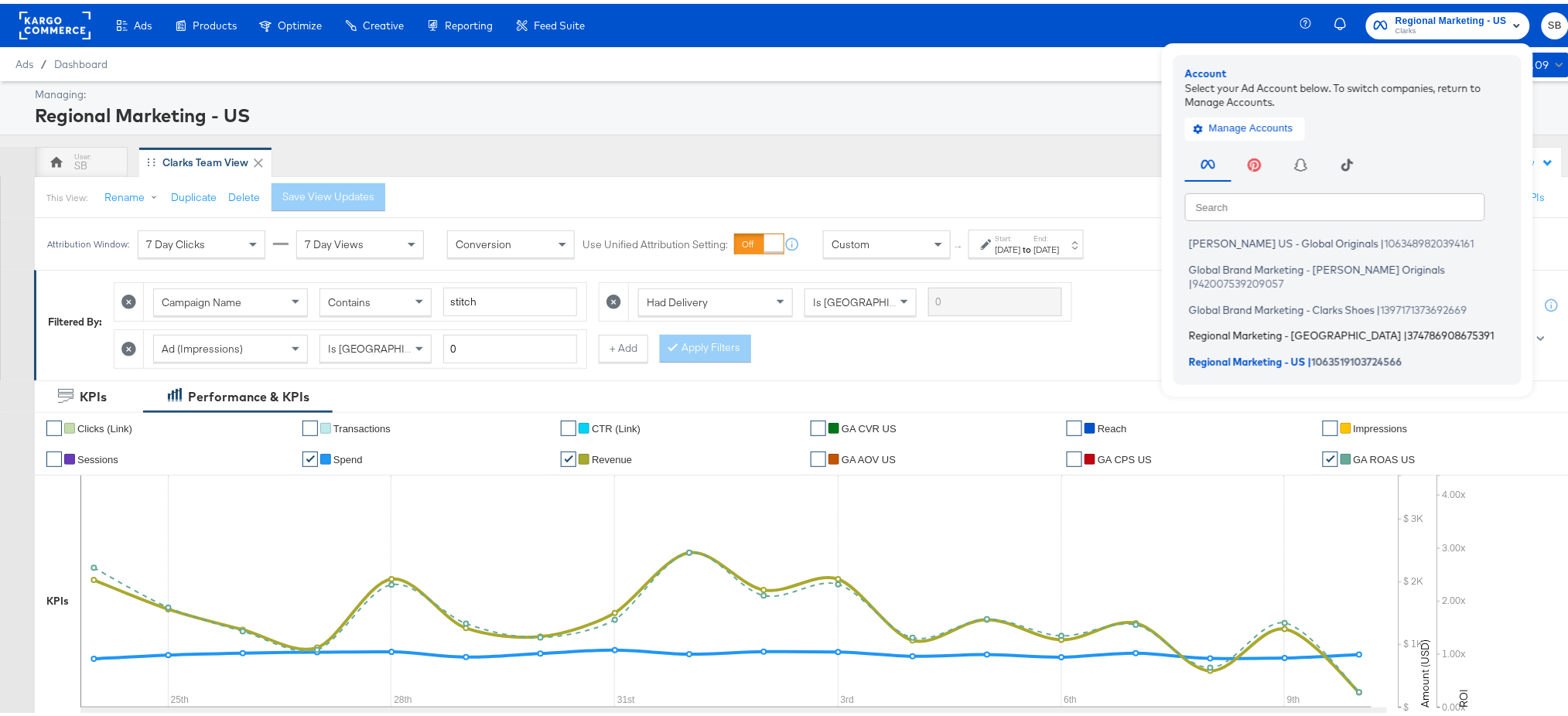
click at [1210, 325] on span "Regional Marketing - [GEOGRAPHIC_DATA]" at bounding box center [1295, 331] width 213 height 12
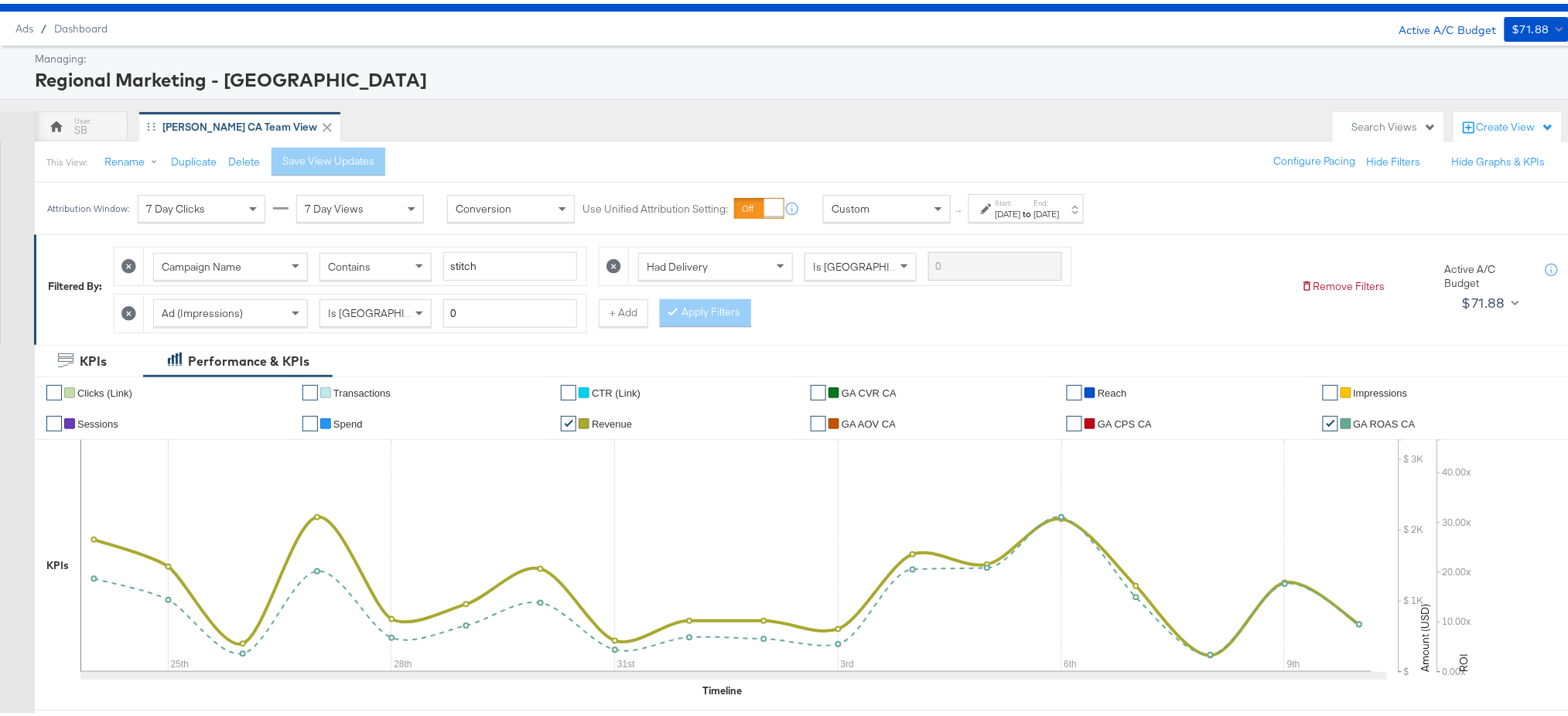
scroll to position [572, 0]
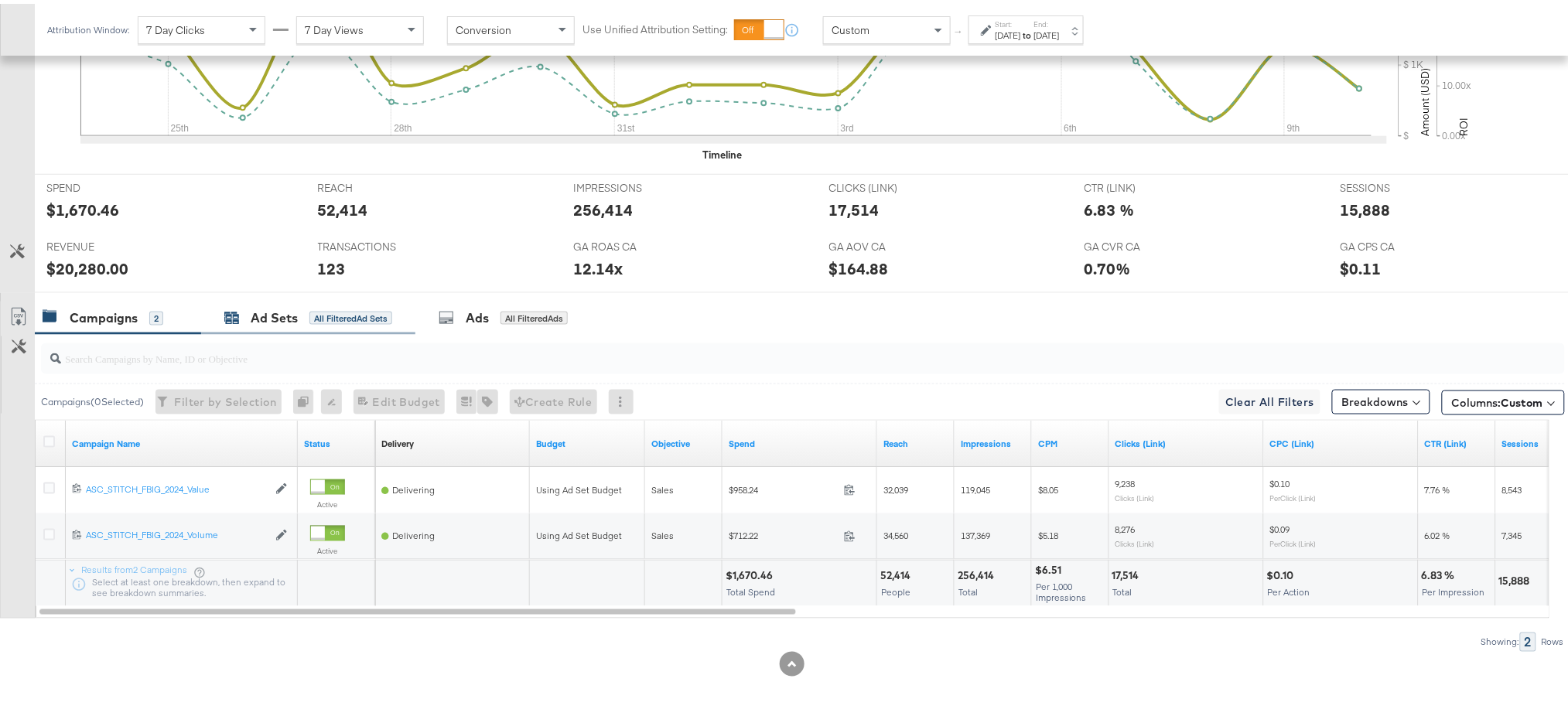
click at [248, 309] on div "Ad Sets All Filtered Ad Sets" at bounding box center [308, 315] width 168 height 18
